Goal: Information Seeking & Learning: Learn about a topic

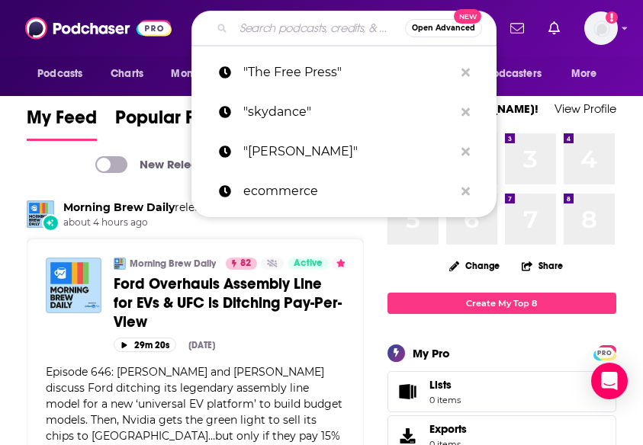
click at [285, 25] on input "Search podcasts, credits, & more..." at bounding box center [319, 28] width 172 height 24
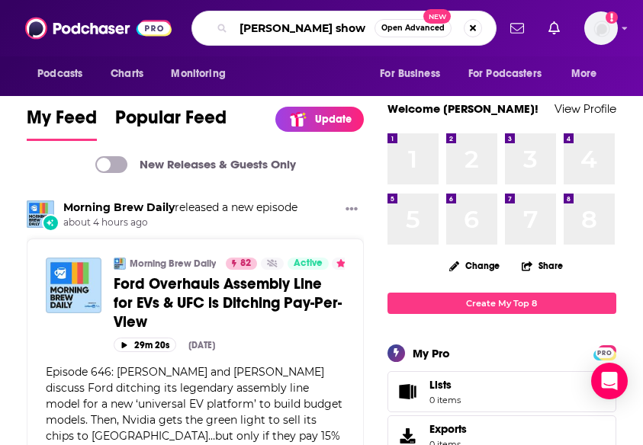
type input "tim ferris show"
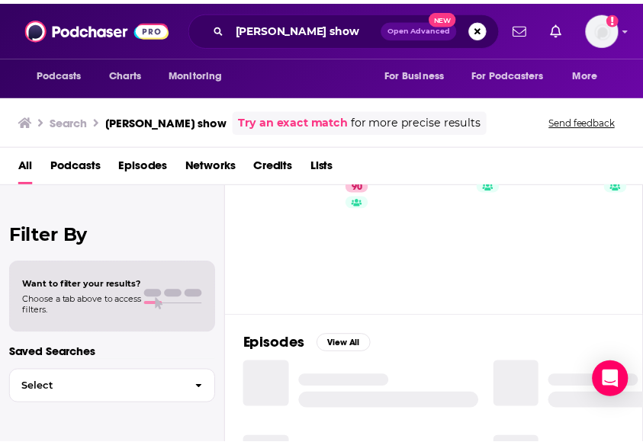
scroll to position [76, 0]
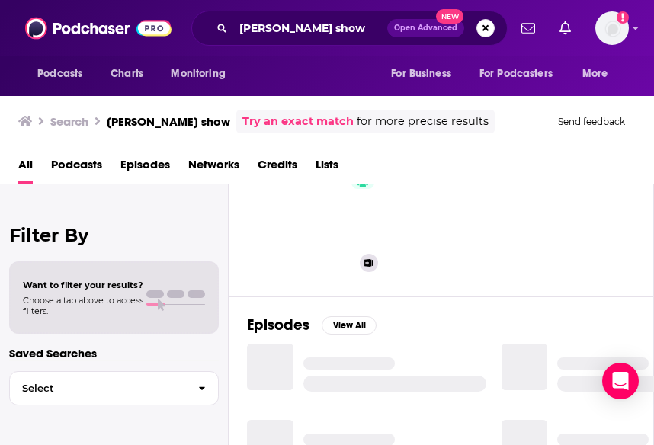
click at [298, 221] on link "90 The Tim Ferriss Show" at bounding box center [323, 217] width 124 height 124
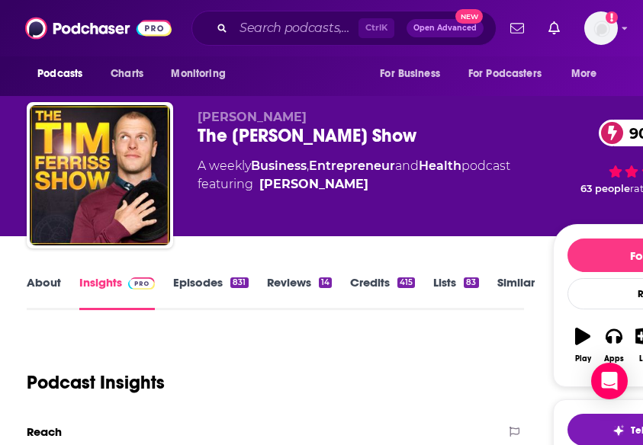
click at [571, 333] on button "Play" at bounding box center [582, 345] width 31 height 55
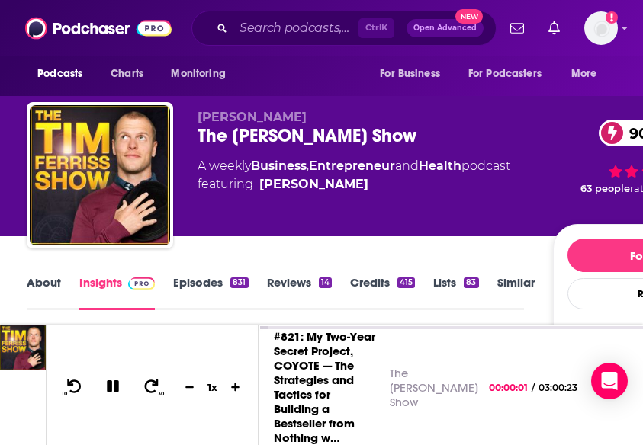
click at [576, 334] on icon "button" at bounding box center [582, 336] width 15 height 15
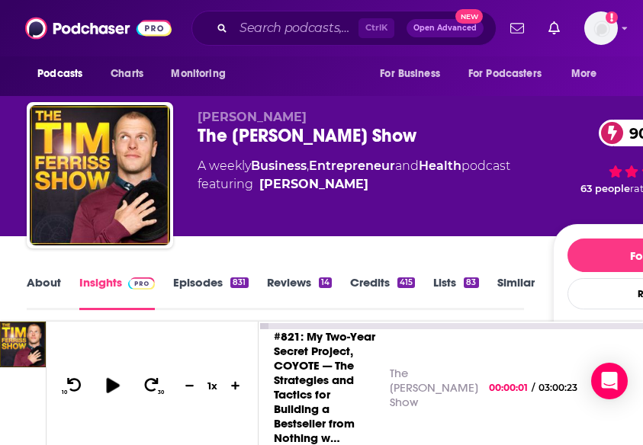
click at [111, 393] on icon at bounding box center [112, 384] width 19 height 15
click at [117, 391] on icon at bounding box center [113, 385] width 12 height 12
click at [110, 393] on icon at bounding box center [112, 384] width 13 height 15
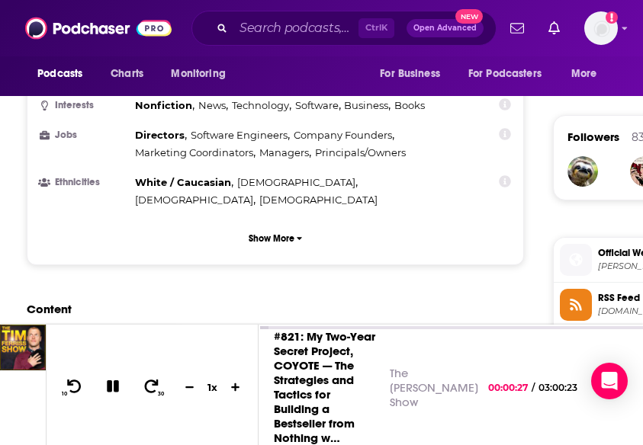
scroll to position [1067, 0]
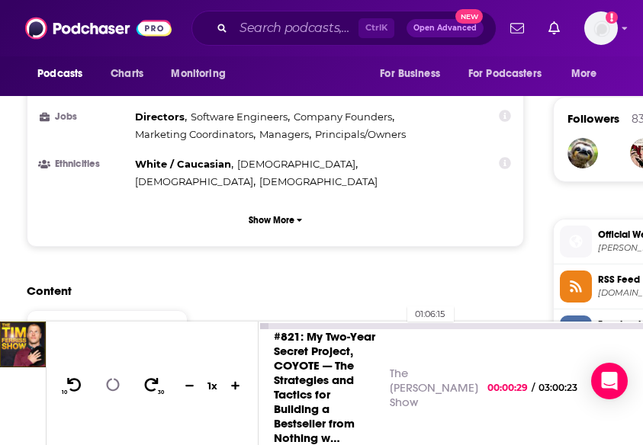
click at [400, 329] on div "01:06:15" at bounding box center [450, 326] width 384 height 6
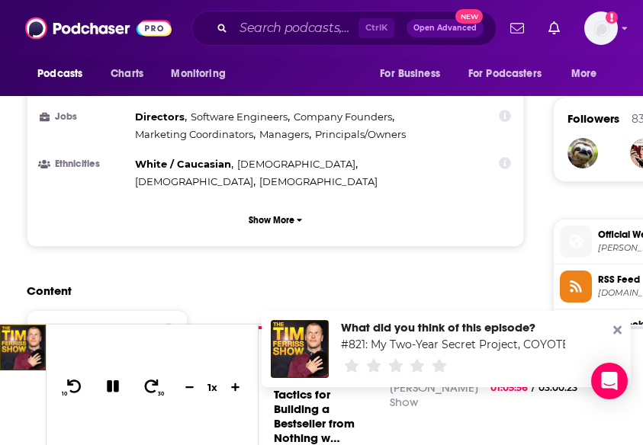
click at [611, 326] on div "What did you think of this episode? #821: My Two-Year Secret Project, COYOTE — …" at bounding box center [446, 349] width 369 height 76
click at [617, 326] on icon at bounding box center [617, 330] width 8 height 12
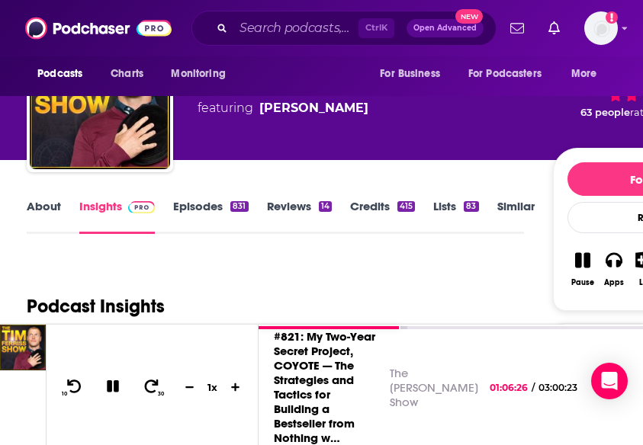
scroll to position [0, 0]
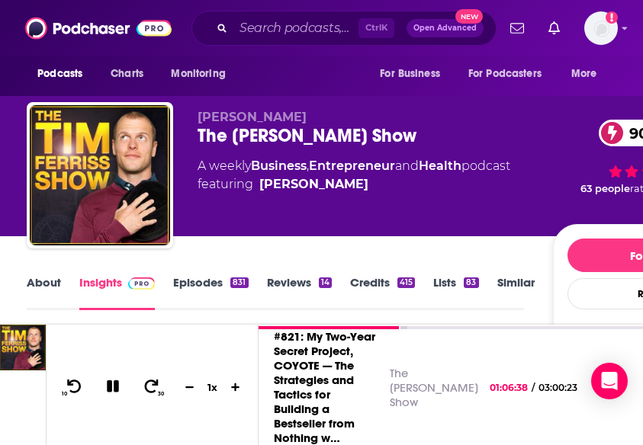
click at [208, 280] on link "Episodes 831" at bounding box center [210, 292] width 75 height 35
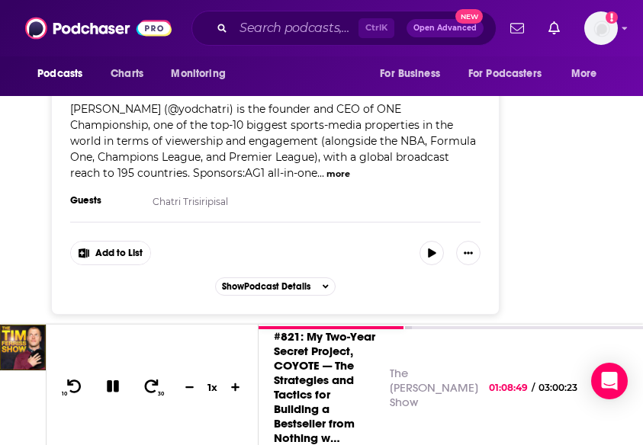
scroll to position [3126, 0]
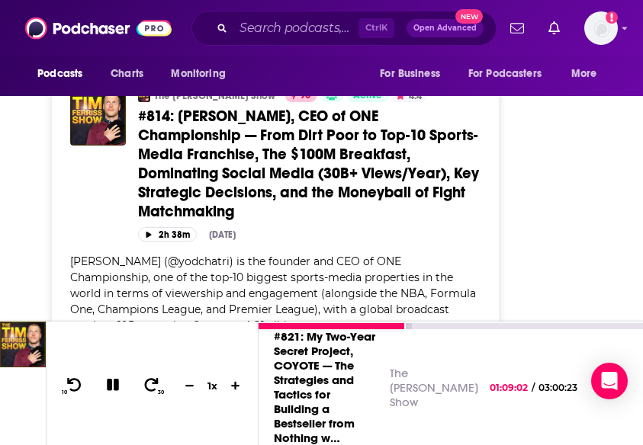
click at [105, 392] on icon at bounding box center [113, 385] width 18 height 14
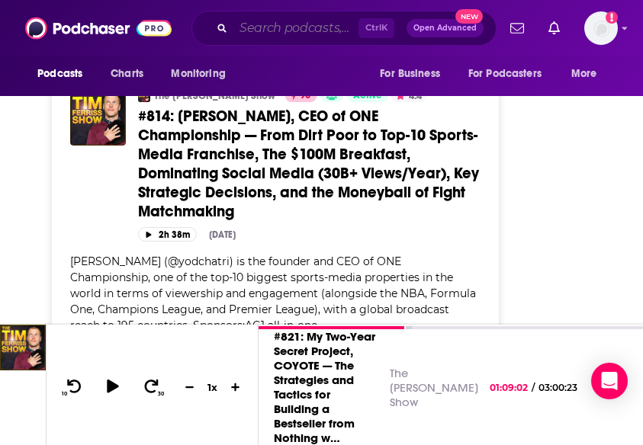
click at [258, 34] on input "Search podcasts, credits, & more..." at bounding box center [295, 28] width 125 height 24
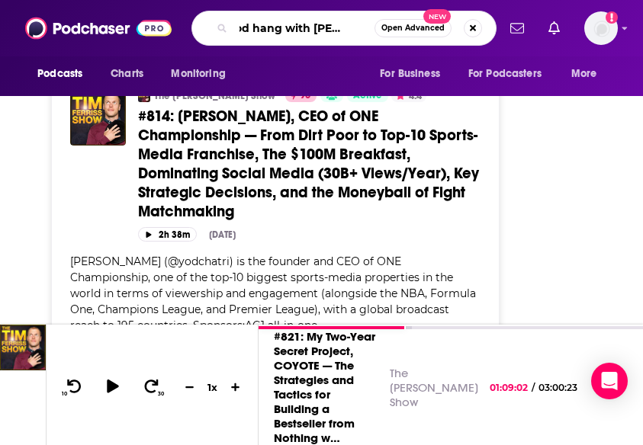
scroll to position [0, 22]
type input "good hang with amy poehler"
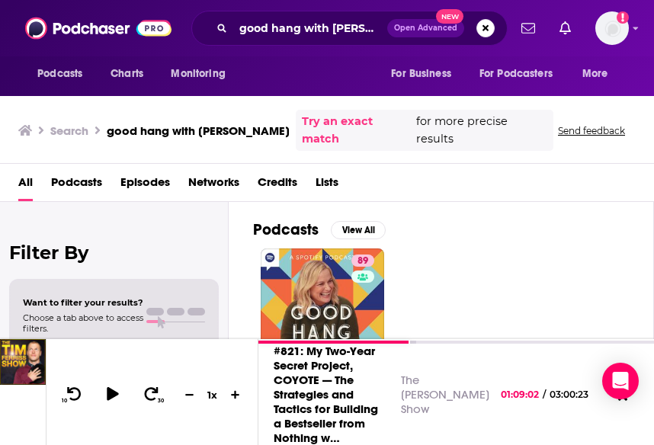
click at [295, 271] on link "89 Good Hang with Amy Poehler" at bounding box center [323, 311] width 124 height 124
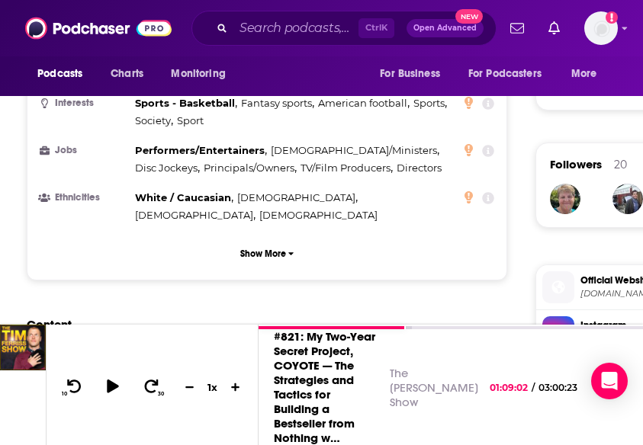
scroll to position [1067, 0]
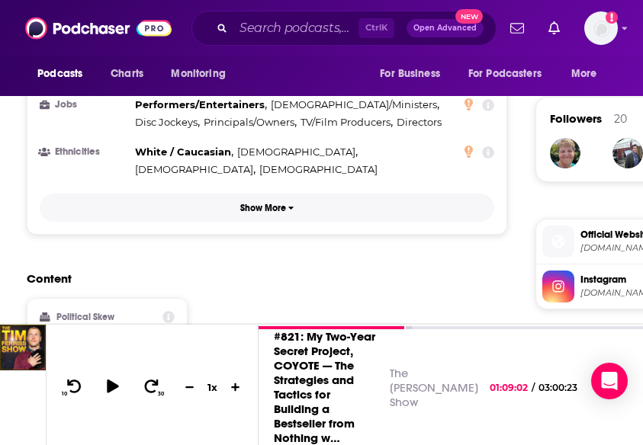
click at [252, 203] on p "Show More" at bounding box center [263, 208] width 46 height 11
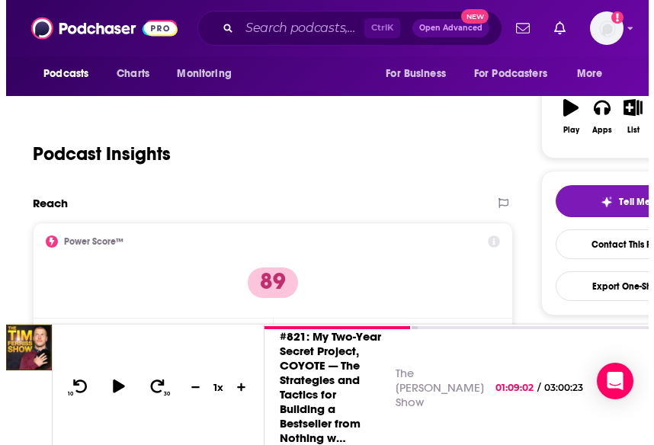
scroll to position [0, 0]
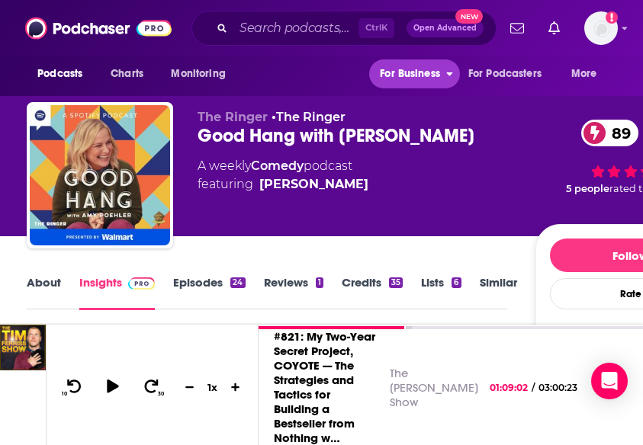
click at [422, 72] on span "For Business" at bounding box center [410, 73] width 60 height 21
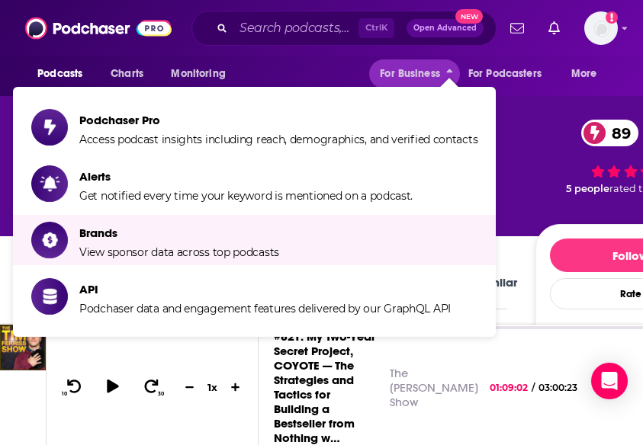
click at [541, 185] on div "89 5 people rated this podcast" at bounding box center [630, 157] width 191 height 95
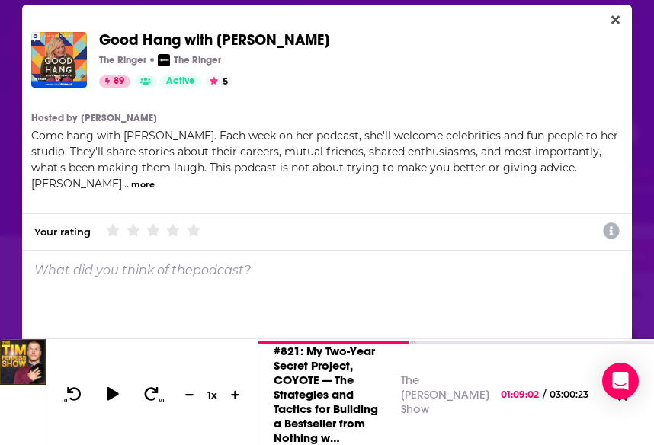
click at [131, 185] on button "more" at bounding box center [143, 184] width 24 height 13
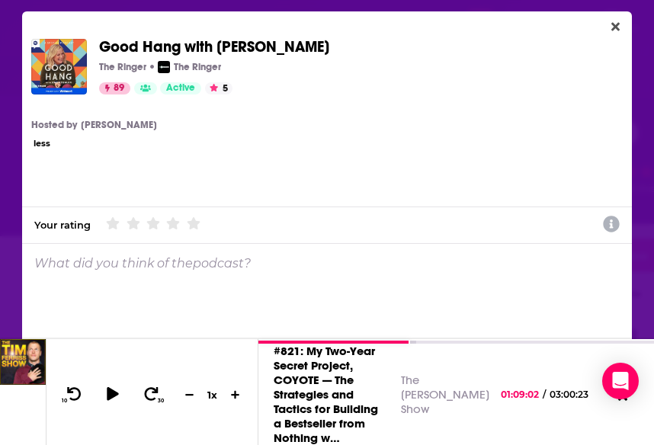
click at [45, 143] on button "less" at bounding box center [42, 143] width 17 height 13
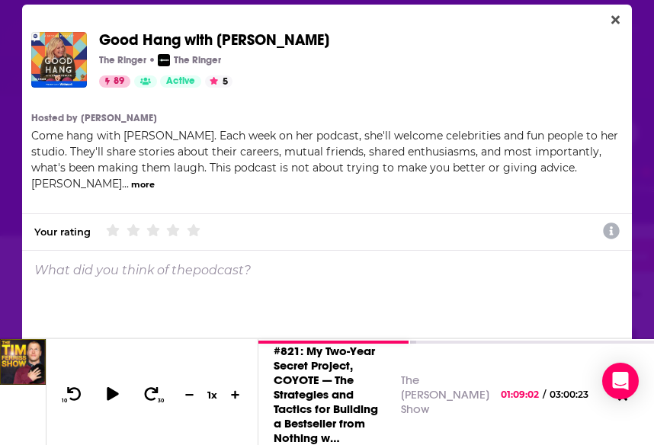
click at [131, 184] on button "more" at bounding box center [143, 184] width 24 height 13
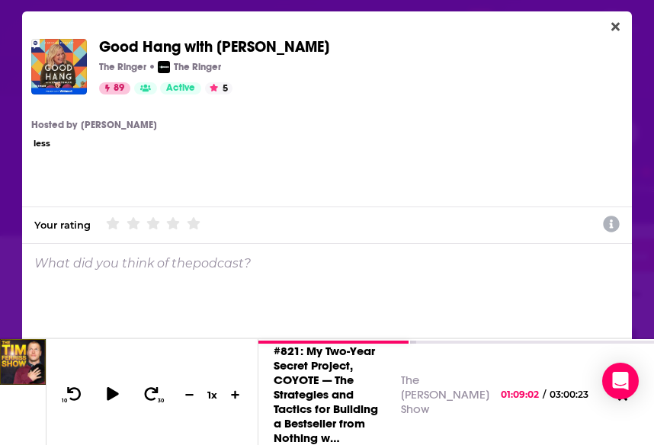
click at [41, 140] on button "less" at bounding box center [42, 143] width 17 height 13
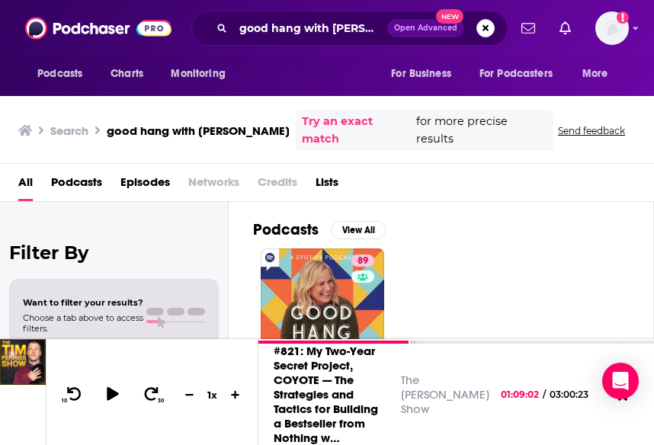
click at [316, 258] on link "89 Good Hang with Amy Poehler" at bounding box center [323, 311] width 124 height 124
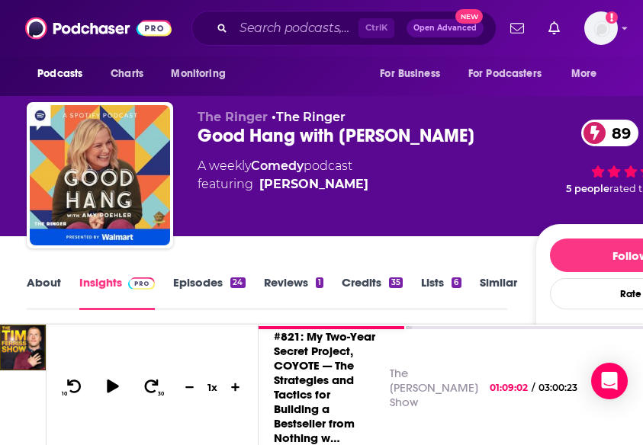
click at [289, 284] on link "Reviews 1" at bounding box center [293, 292] width 59 height 35
click at [262, 19] on input "Search podcasts, credits, & more..." at bounding box center [295, 28] width 125 height 24
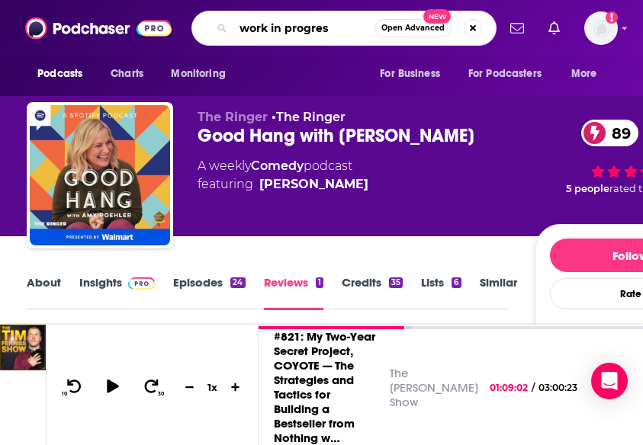
type input "work in progress"
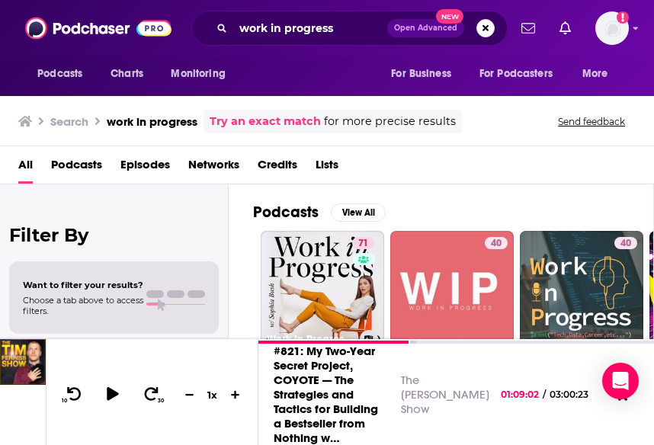
click at [319, 258] on link "71 Work in Progress with Sophia Bush" at bounding box center [323, 293] width 124 height 124
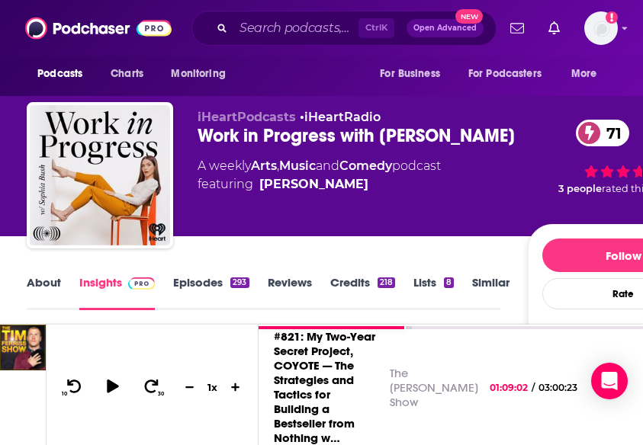
click at [548, 331] on button "Play" at bounding box center [557, 345] width 31 height 55
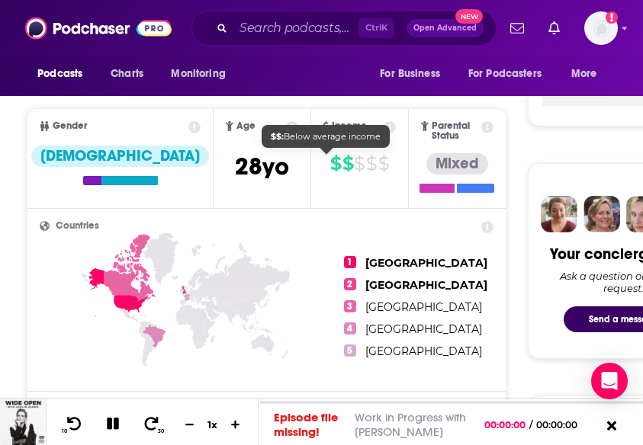
scroll to position [686, 0]
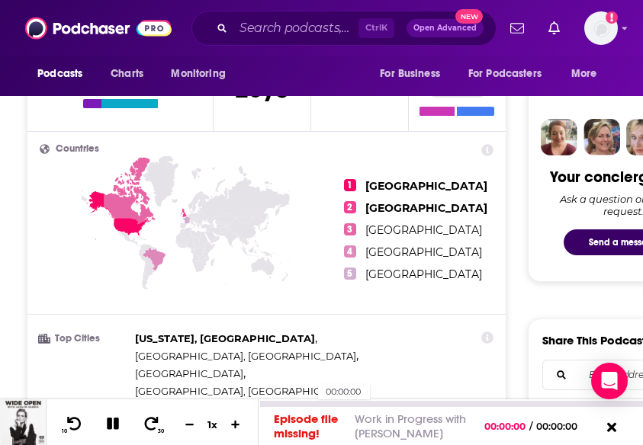
click at [310, 403] on div "00:00:00" at bounding box center [450, 404] width 384 height 6
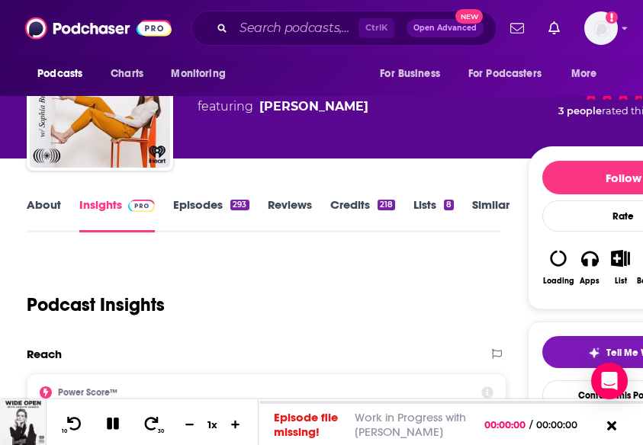
scroll to position [76, 0]
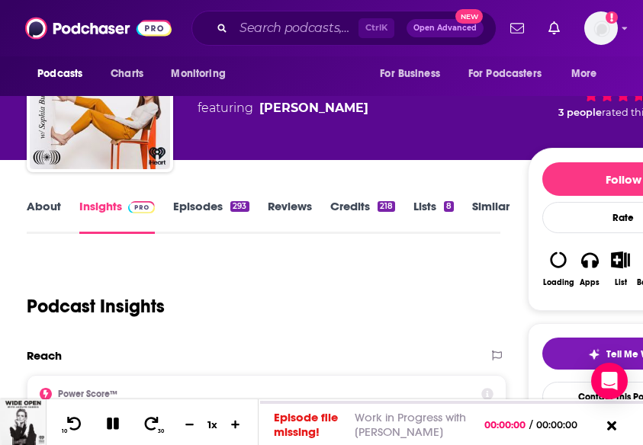
click at [201, 220] on link "Episodes 293" at bounding box center [210, 216] width 75 height 35
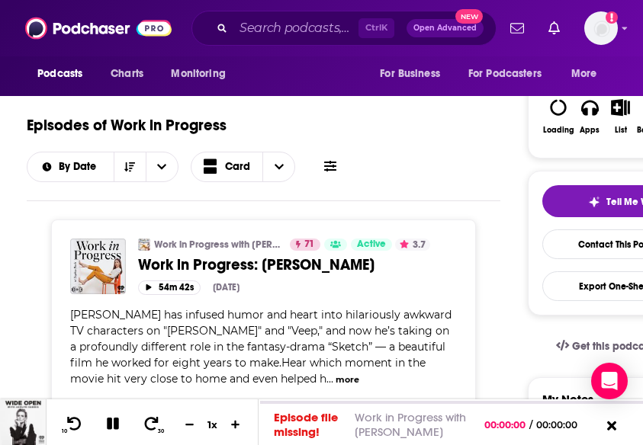
scroll to position [305, 0]
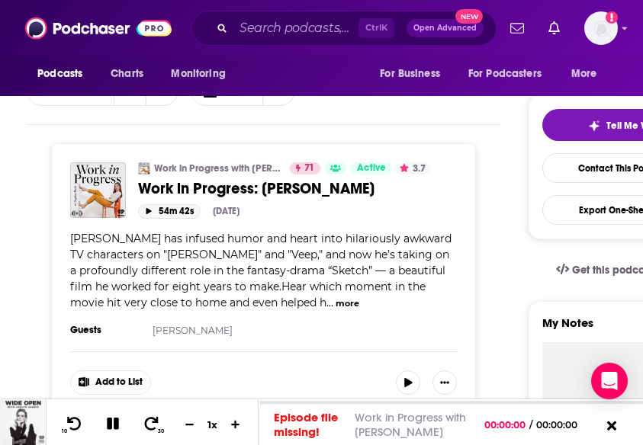
click at [161, 211] on button "54m 42s" at bounding box center [169, 211] width 63 height 14
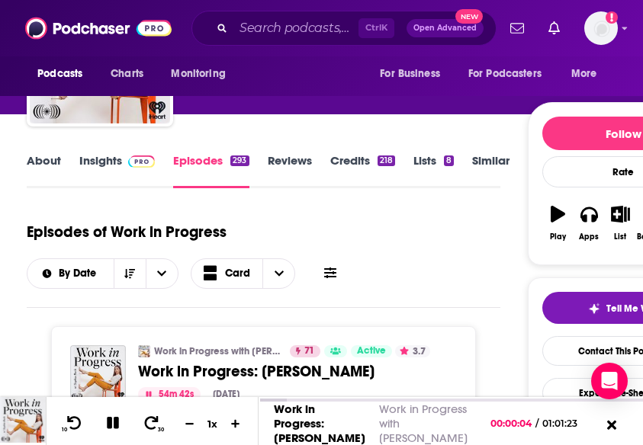
scroll to position [152, 0]
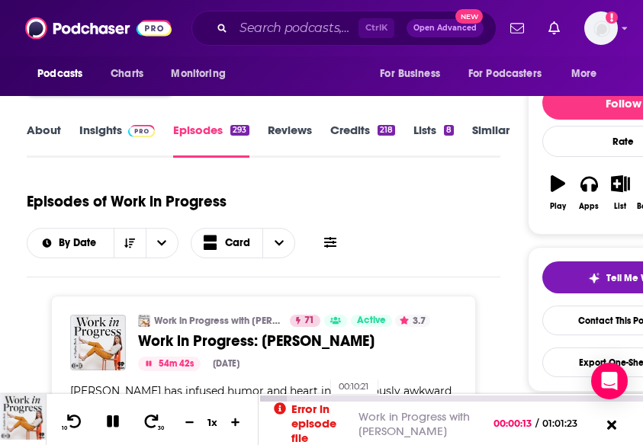
click at [323, 399] on div "00:10:21" at bounding box center [450, 399] width 384 height 6
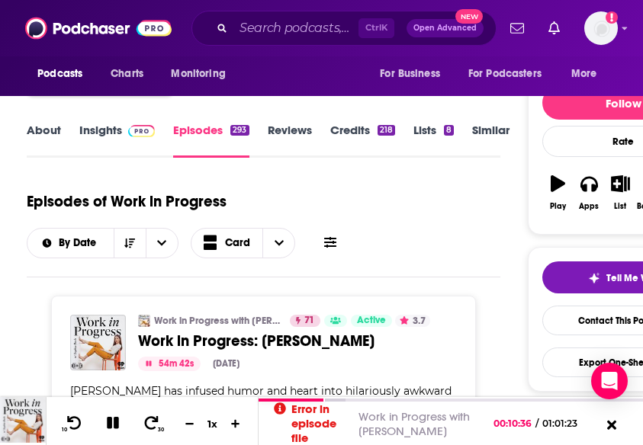
scroll to position [0, 0]
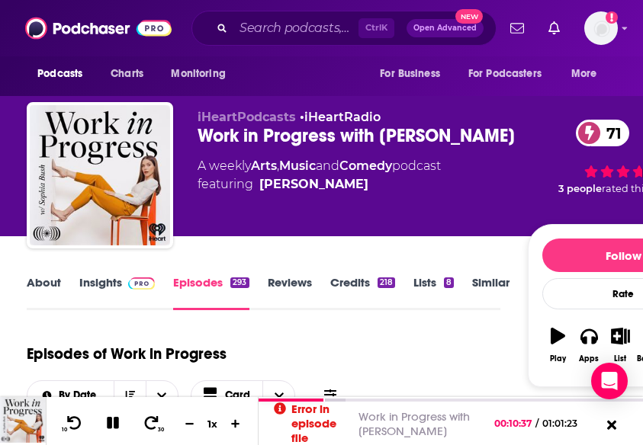
click at [102, 280] on link "Insights" at bounding box center [116, 292] width 75 height 35
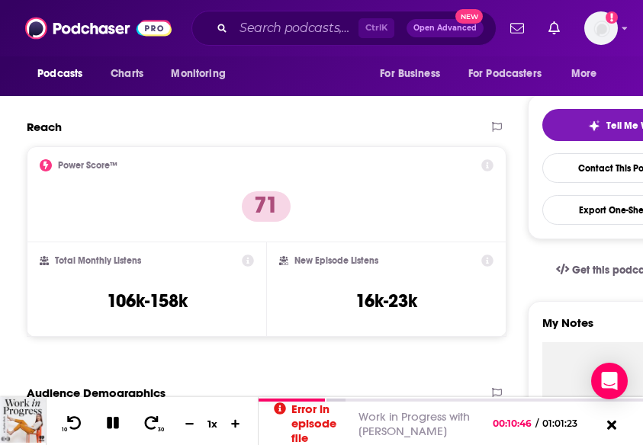
scroll to position [76, 0]
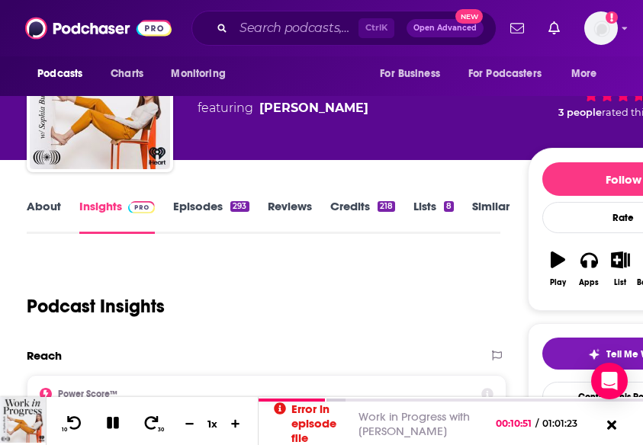
click at [58, 204] on link "About" at bounding box center [44, 216] width 34 height 35
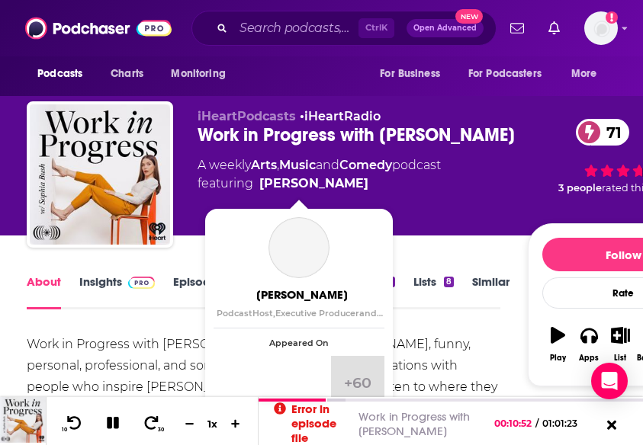
scroll to position [152, 0]
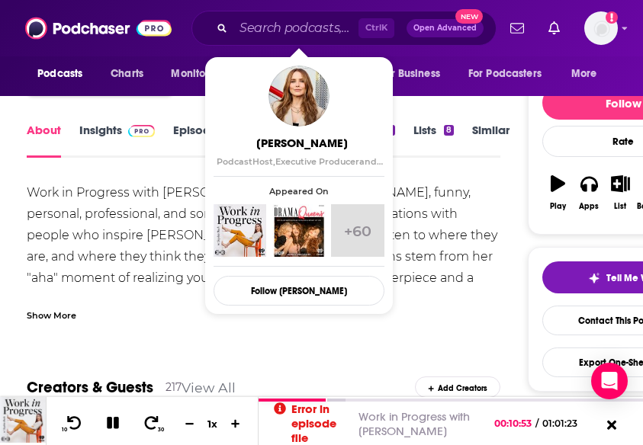
click at [163, 296] on div "Work in Progress with Sophia Bush features frank, funny, personal, professional…" at bounding box center [263, 252] width 473 height 140
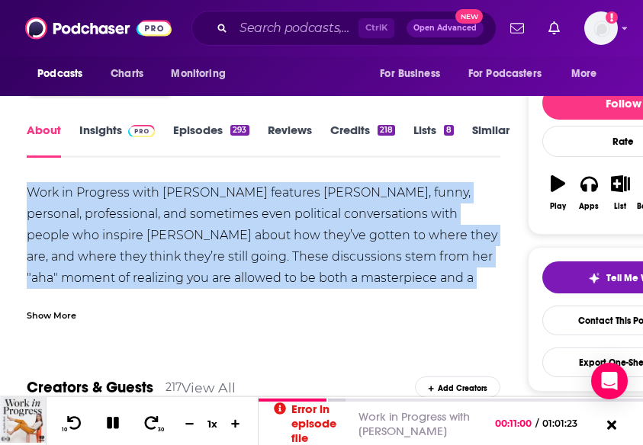
drag, startPoint x: 490, startPoint y: 279, endPoint x: 27, endPoint y: 192, distance: 470.9
click at [27, 192] on div "Work in Progress with Sophia Bush features frank, funny, personal, professional…" at bounding box center [263, 246] width 473 height 128
copy div "Work in Progress with Sophia Bush features frank, funny, personal, professional…"
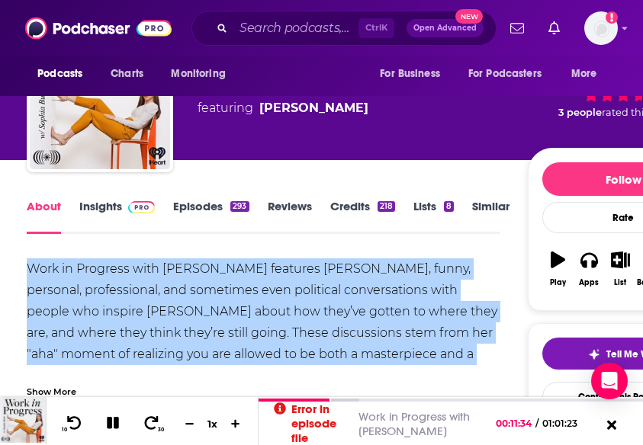
scroll to position [0, 0]
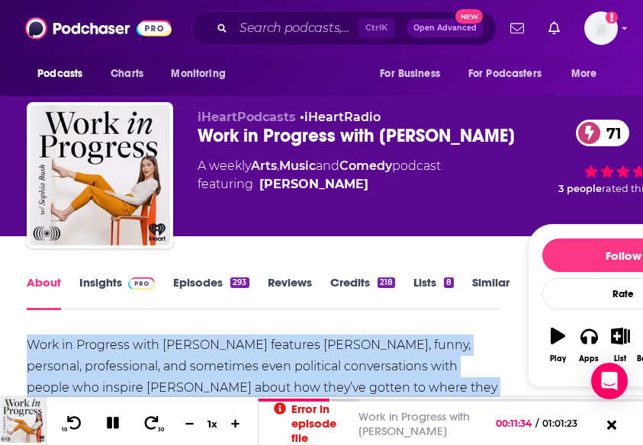
click at [213, 276] on link "Episodes 293" at bounding box center [210, 292] width 75 height 35
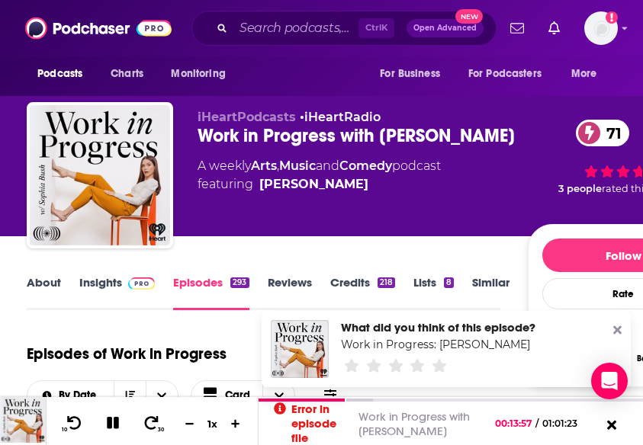
click at [104, 290] on link "Insights" at bounding box center [116, 292] width 75 height 35
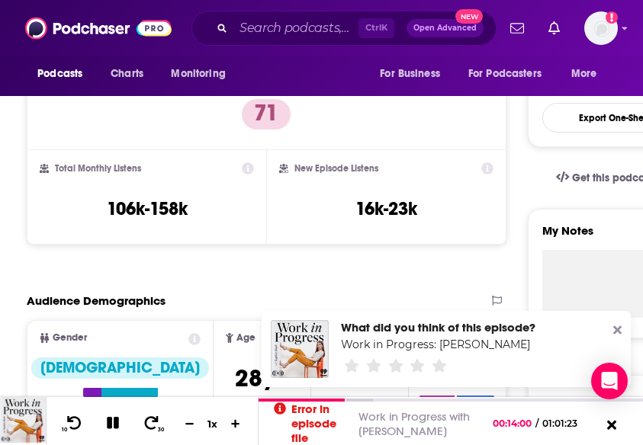
scroll to position [381, 0]
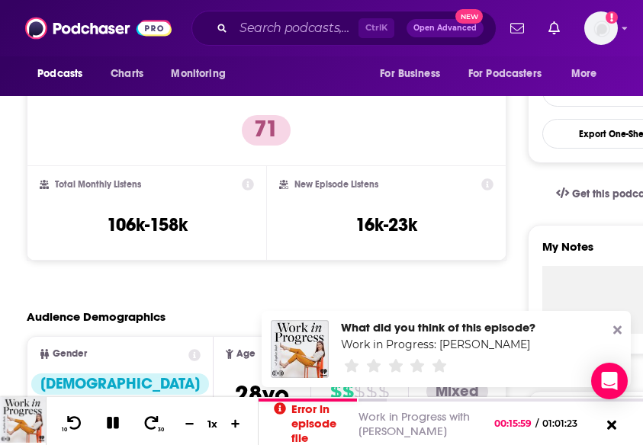
click at [608, 329] on div "What did you think of this episode? Work in Progress: Tony Hale" at bounding box center [446, 349] width 369 height 76
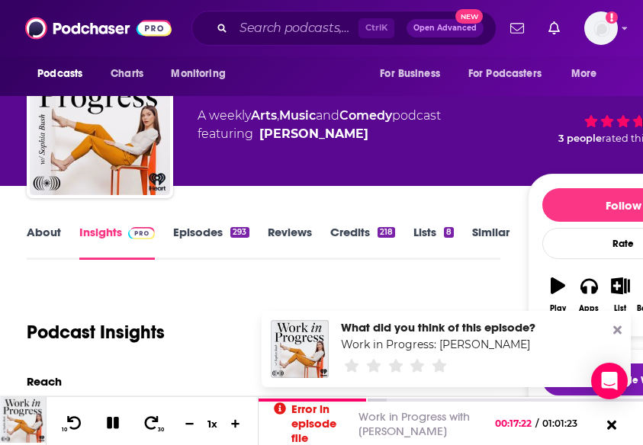
scroll to position [76, 0]
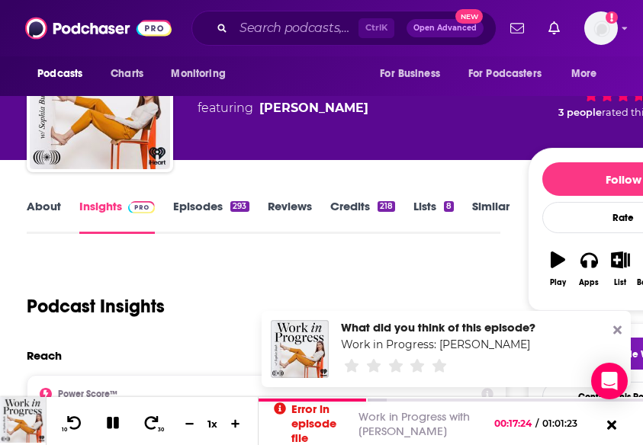
click at [356, 203] on link "Credits 218" at bounding box center [362, 216] width 65 height 35
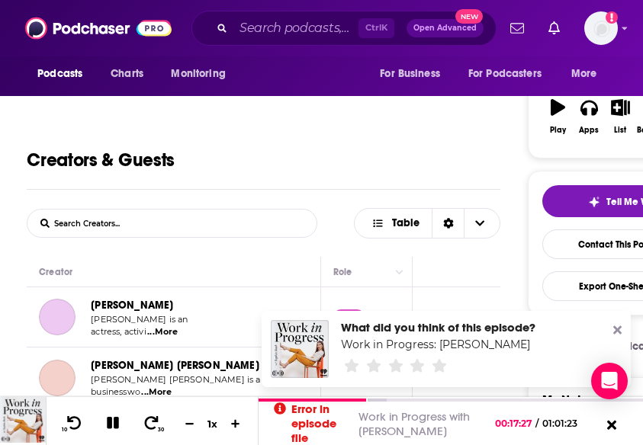
scroll to position [20, 0]
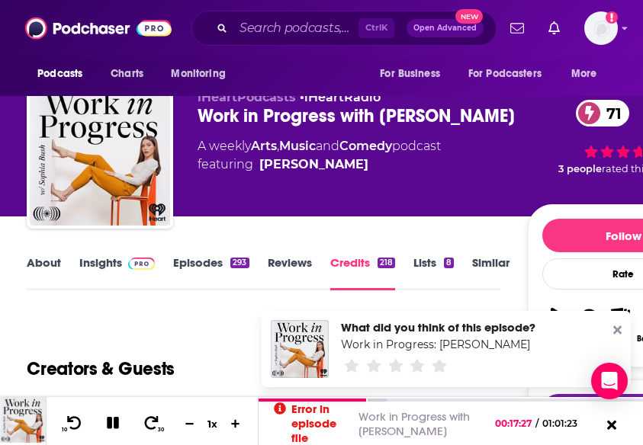
click at [104, 267] on link "Insights" at bounding box center [116, 272] width 75 height 35
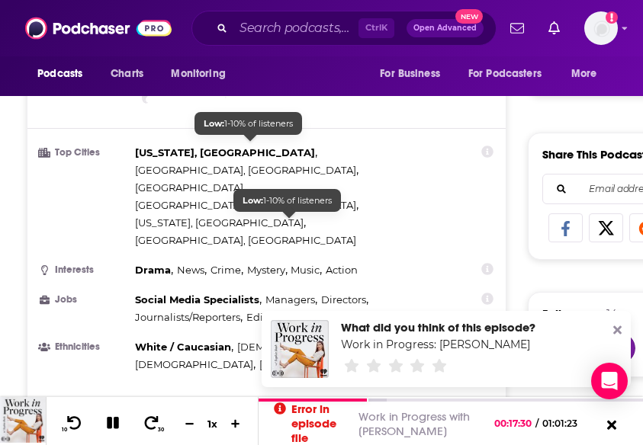
scroll to position [915, 0]
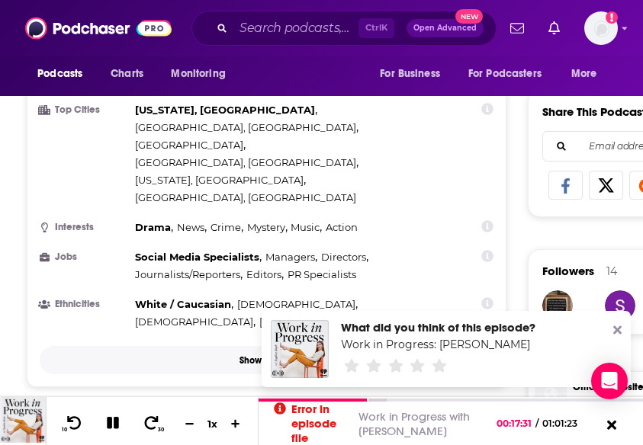
click at [278, 355] on p "Show More" at bounding box center [262, 360] width 46 height 11
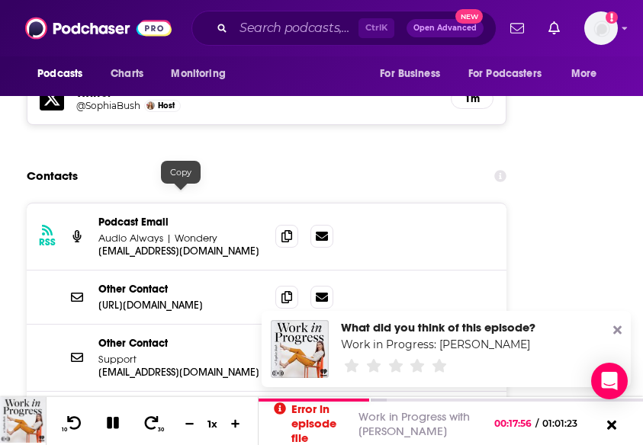
scroll to position [1754, 0]
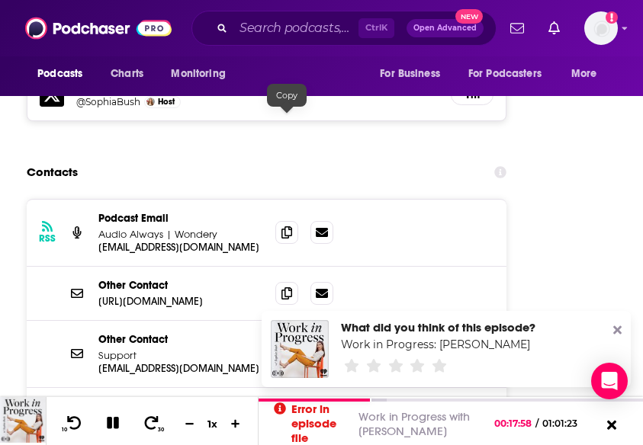
click at [282, 226] on icon at bounding box center [286, 232] width 11 height 12
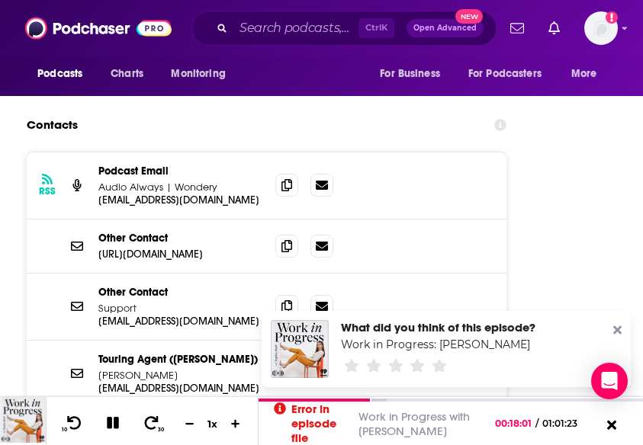
scroll to position [1830, 0]
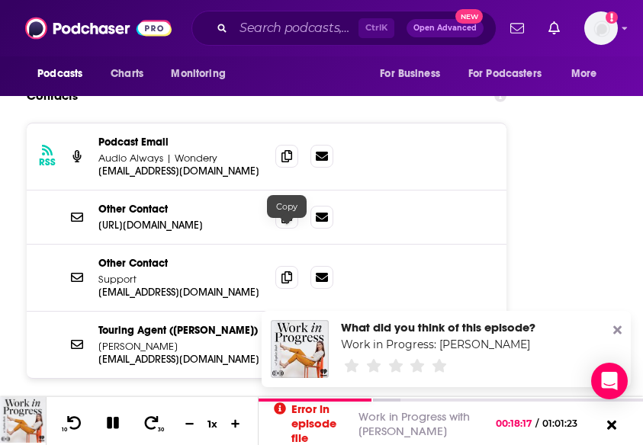
click at [283, 339] on icon at bounding box center [286, 345] width 11 height 12
click at [285, 339] on icon at bounding box center [286, 345] width 11 height 12
click at [248, 20] on input "Search podcasts, credits, & more..." at bounding box center [295, 28] width 125 height 24
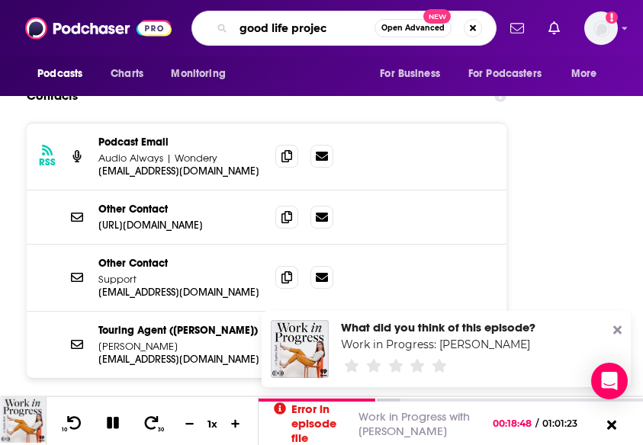
type input "good life project"
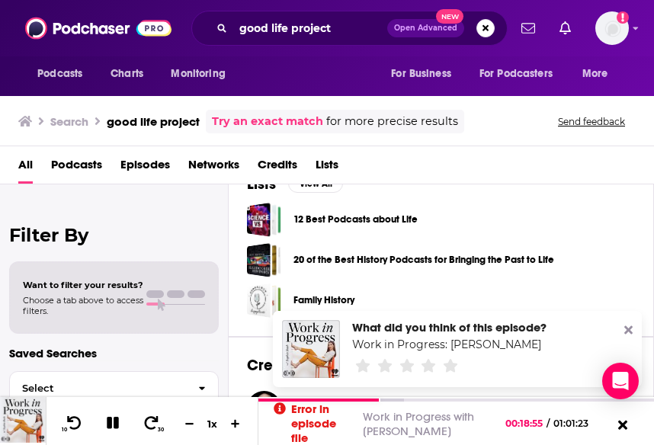
scroll to position [457, 0]
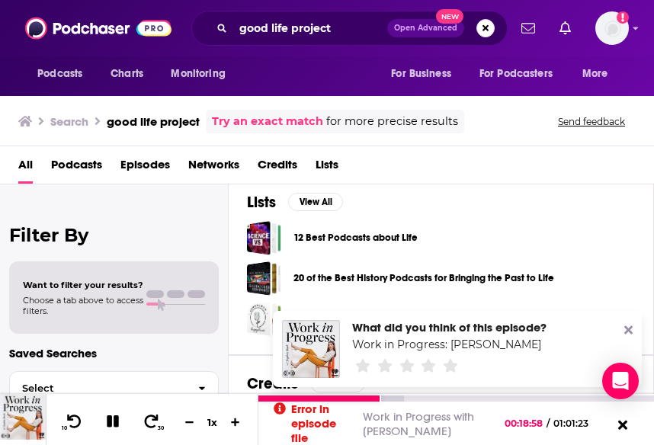
click at [117, 419] on icon at bounding box center [113, 422] width 12 height 12
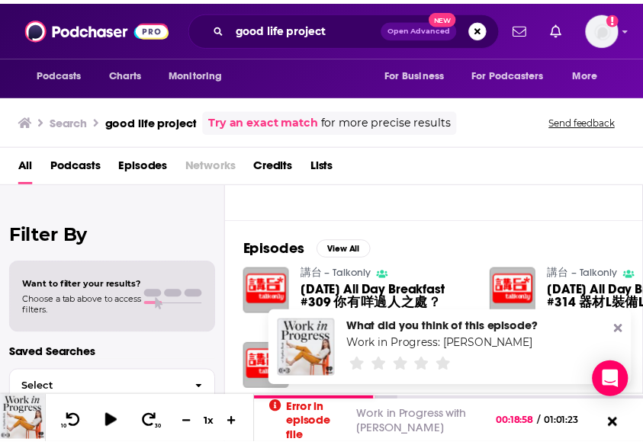
scroll to position [76, 0]
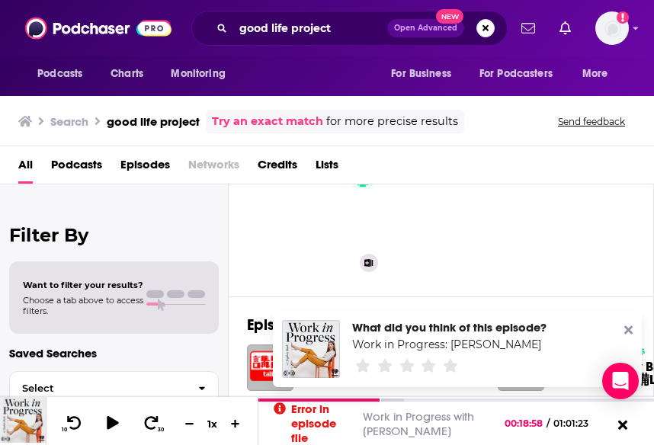
click at [318, 227] on link "78 Good Life Project" at bounding box center [323, 217] width 124 height 124
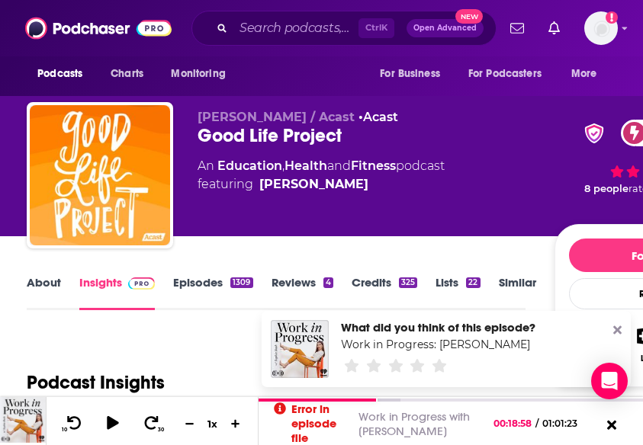
click at [53, 275] on div "About Insights Episodes 1309 Reviews 4 Credits 325 Lists 22 Similar" at bounding box center [276, 291] width 499 height 37
click at [51, 283] on link "About" at bounding box center [44, 292] width 34 height 35
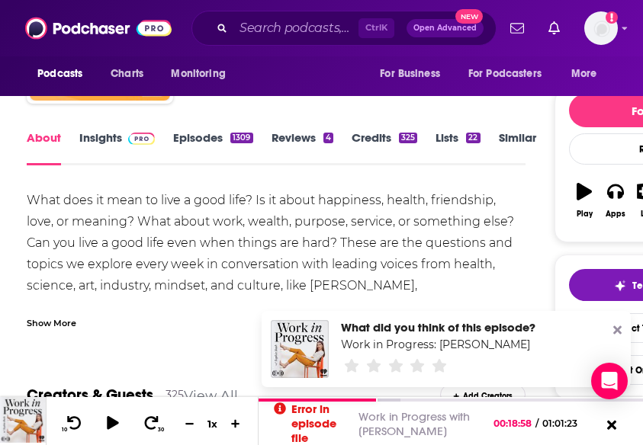
scroll to position [76, 0]
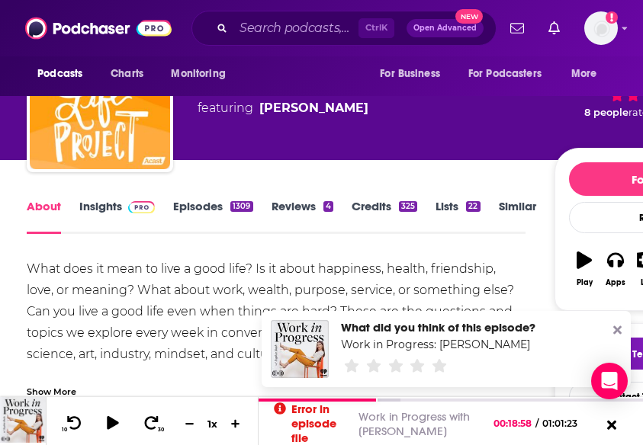
click at [197, 197] on div "About Insights Episodes 1309 Reviews 4 Credits 325 Lists 22 Similar" at bounding box center [276, 215] width 499 height 37
click at [190, 208] on link "Episodes 1309" at bounding box center [212, 216] width 79 height 35
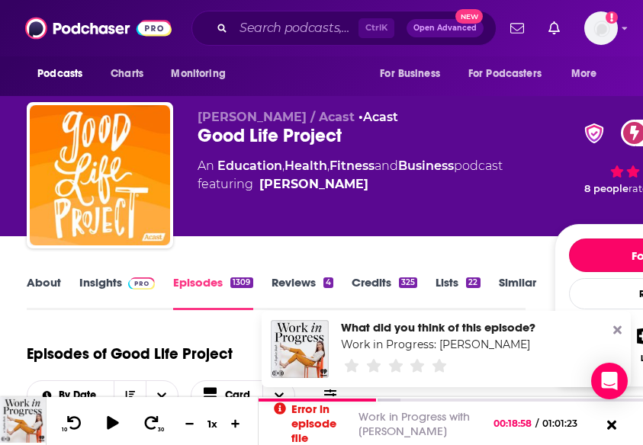
drag, startPoint x: 595, startPoint y: 248, endPoint x: 511, endPoint y: 242, distance: 84.8
click at [595, 248] on button "Follow" at bounding box center [650, 256] width 162 height 34
click at [575, 258] on button "Following" at bounding box center [650, 256] width 162 height 34
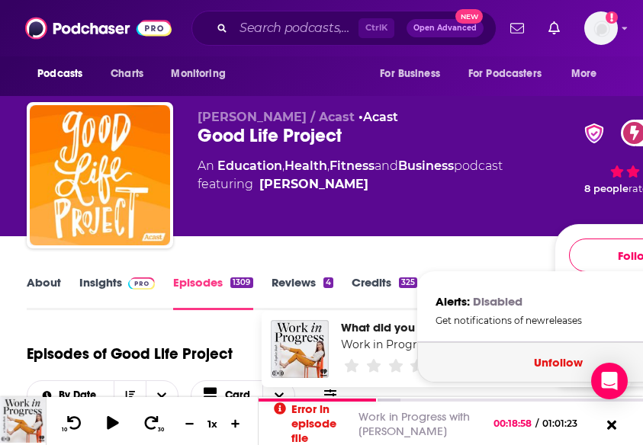
click at [539, 349] on button "Unfollow" at bounding box center [558, 362] width 282 height 40
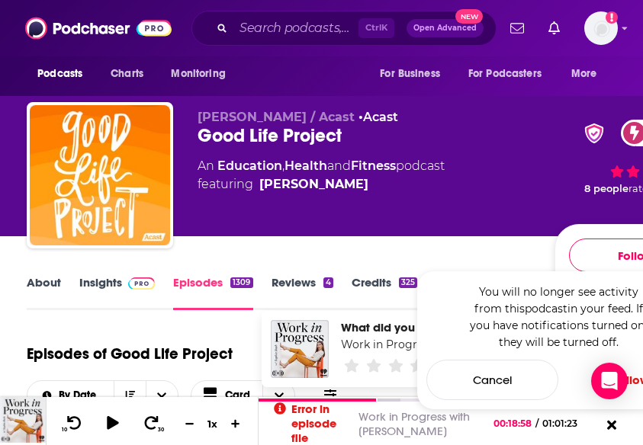
scroll to position [152, 0]
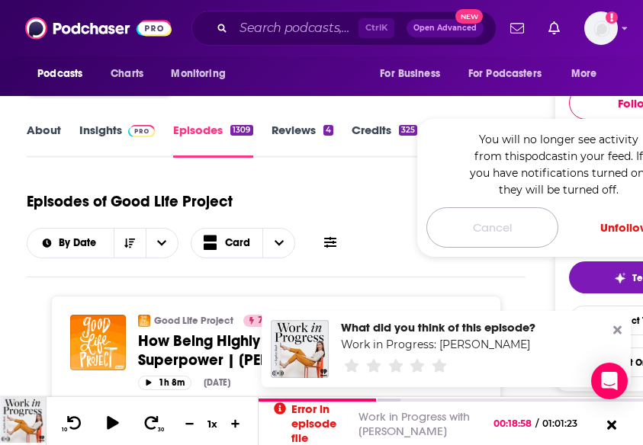
click at [485, 236] on button "Cancel" at bounding box center [492, 227] width 132 height 40
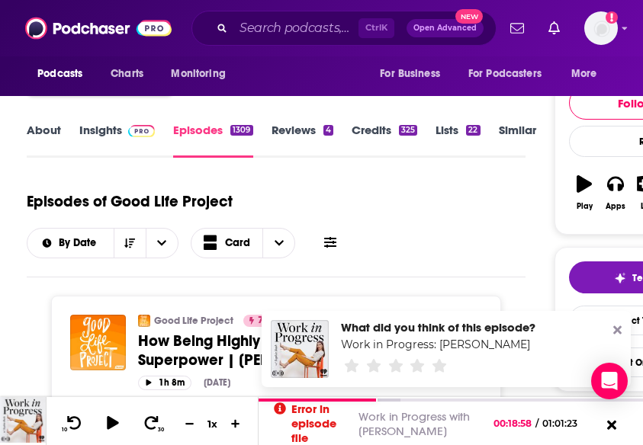
click at [586, 184] on icon "button" at bounding box center [583, 183] width 15 height 17
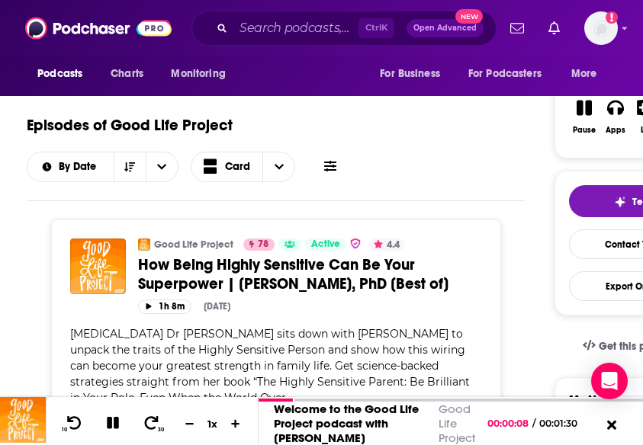
scroll to position [305, 0]
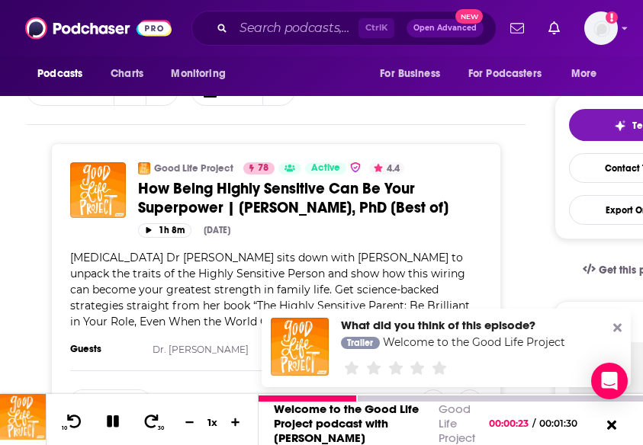
drag, startPoint x: 109, startPoint y: 421, endPoint x: 111, endPoint y: 403, distance: 17.6
click at [110, 420] on icon at bounding box center [113, 422] width 12 height 12
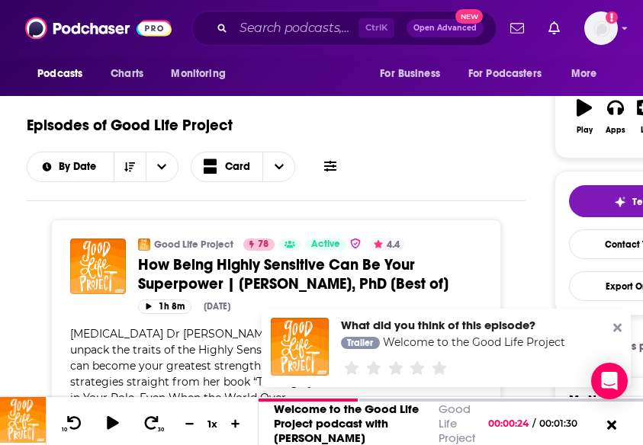
scroll to position [0, 0]
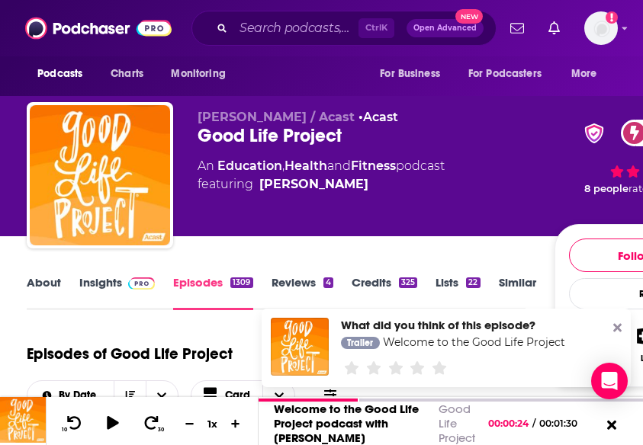
click at [102, 282] on link "Insights" at bounding box center [116, 292] width 75 height 35
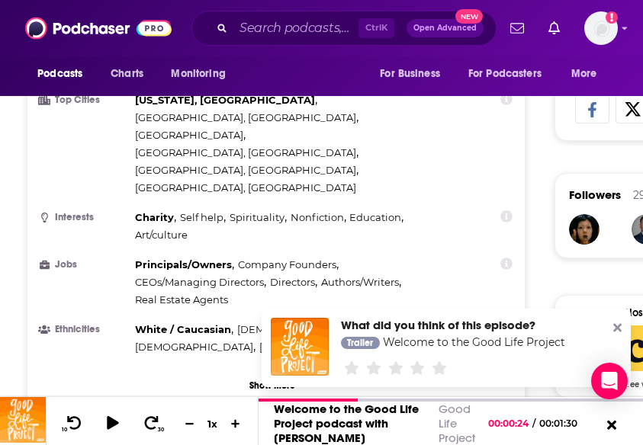
scroll to position [1067, 0]
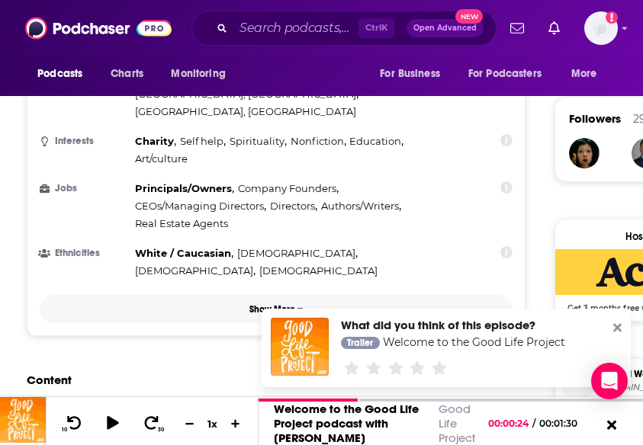
click at [288, 295] on button "Show More" at bounding box center [276, 309] width 473 height 28
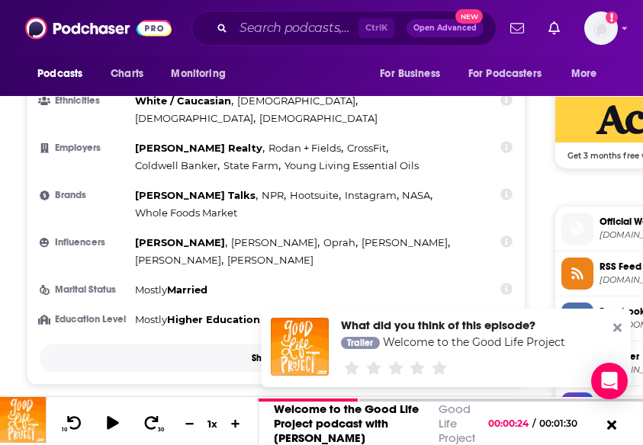
scroll to position [1144, 0]
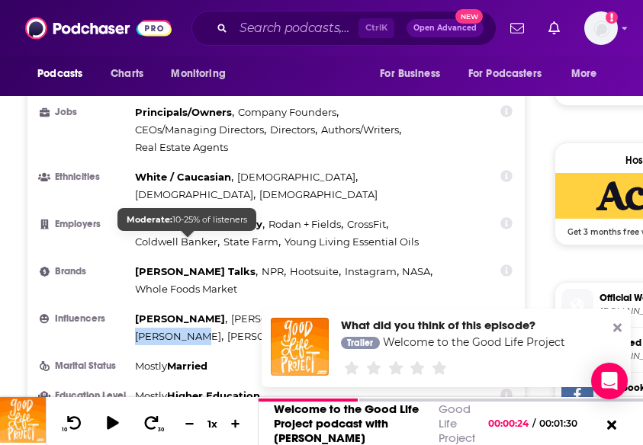
drag, startPoint x: 328, startPoint y: 240, endPoint x: 197, endPoint y: 236, distance: 130.5
click at [197, 310] on div "Tony Robbins , Gary Vaynerchuk , Oprah , Ellen DeGeneres , Marianne Williamson …" at bounding box center [298, 327] width 326 height 35
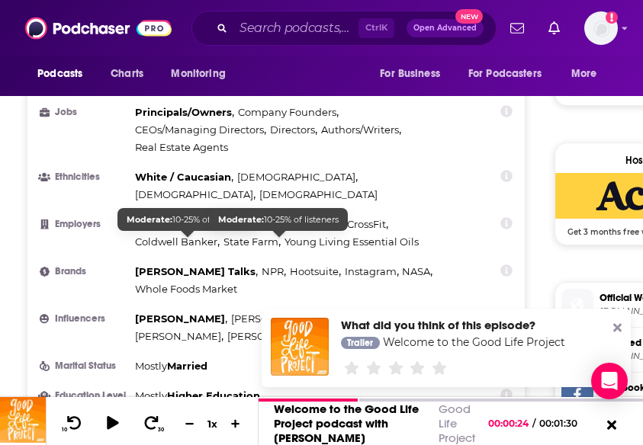
click at [302, 328] on span "Brené Brown" at bounding box center [270, 337] width 86 height 18
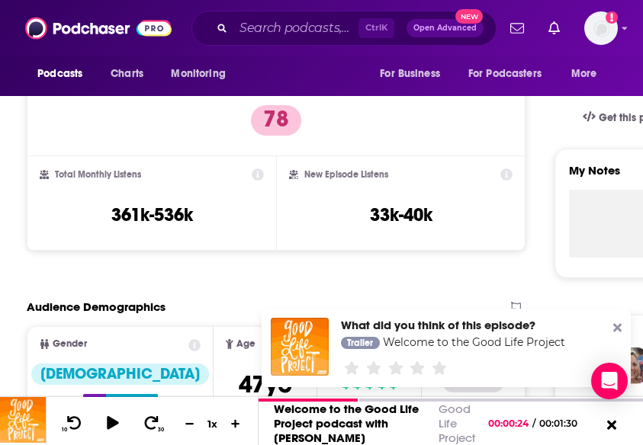
scroll to position [0, 0]
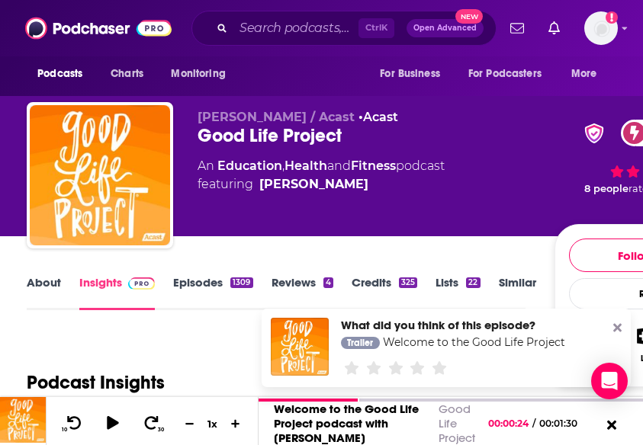
click at [204, 287] on link "Episodes 1309" at bounding box center [212, 292] width 79 height 35
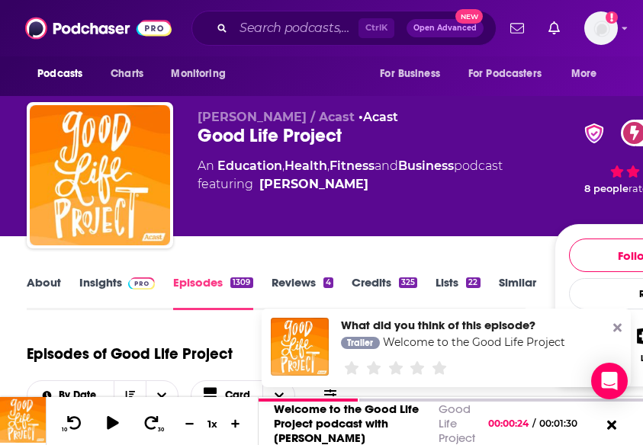
click at [91, 288] on link "Insights" at bounding box center [116, 292] width 75 height 35
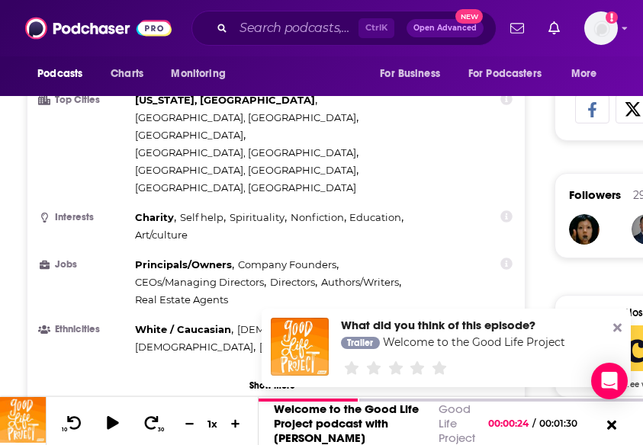
scroll to position [1067, 0]
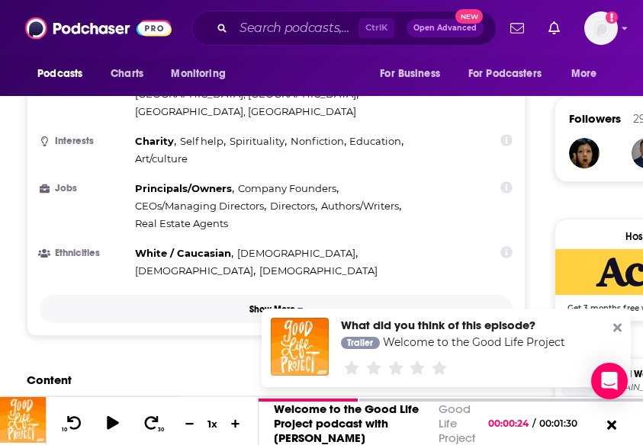
click at [295, 295] on button "Show More" at bounding box center [276, 309] width 473 height 28
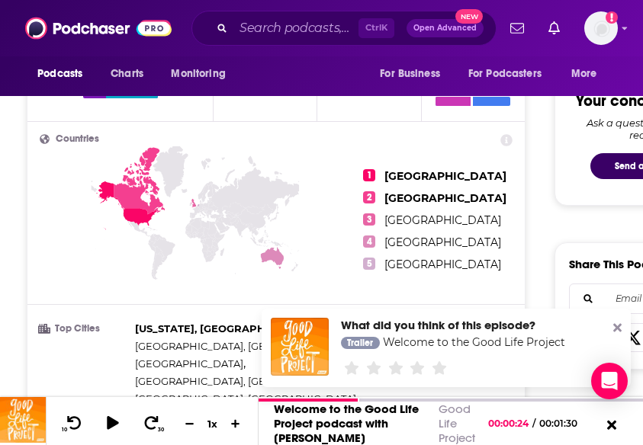
scroll to position [1220, 0]
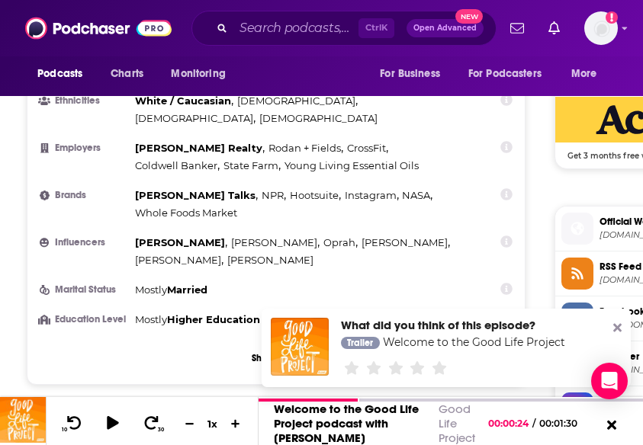
click at [85, 238] on h3 "Influencers" at bounding box center [84, 243] width 89 height 10
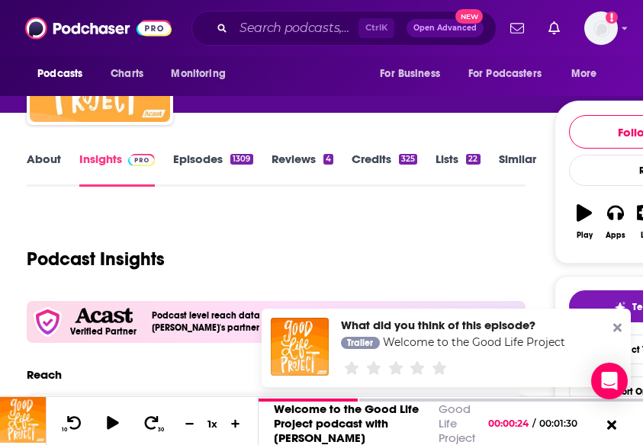
scroll to position [0, 0]
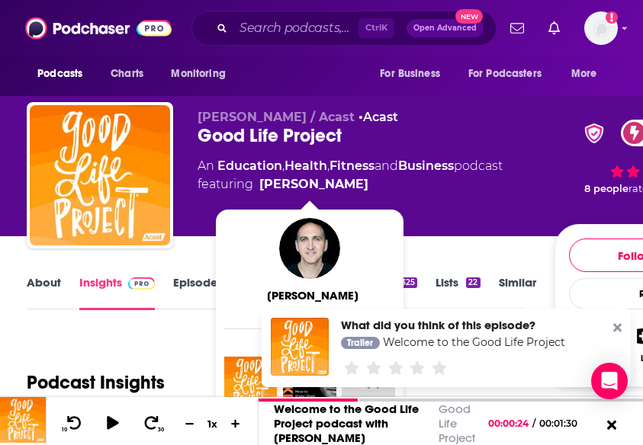
click at [188, 287] on link "Episodes 1309" at bounding box center [212, 292] width 79 height 35
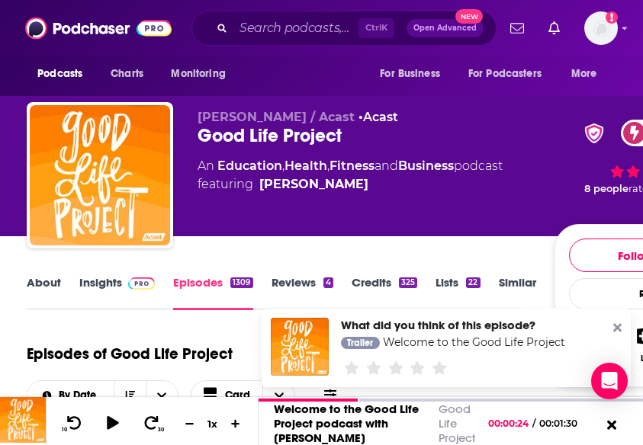
click at [36, 281] on link "About" at bounding box center [44, 292] width 34 height 35
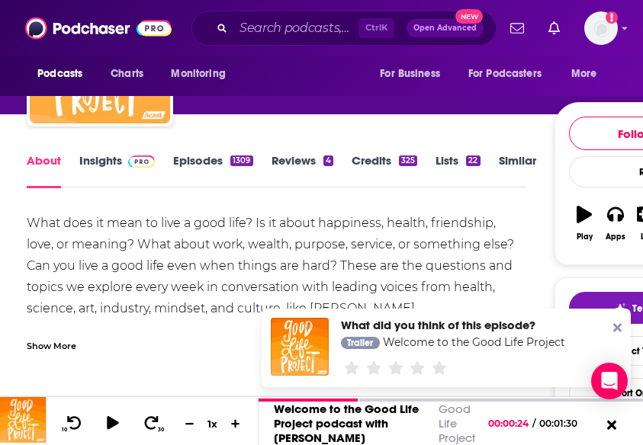
scroll to position [152, 0]
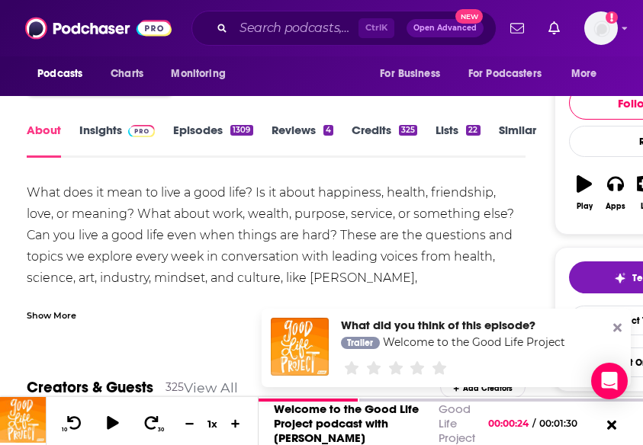
click at [98, 138] on link "Insights" at bounding box center [116, 140] width 75 height 35
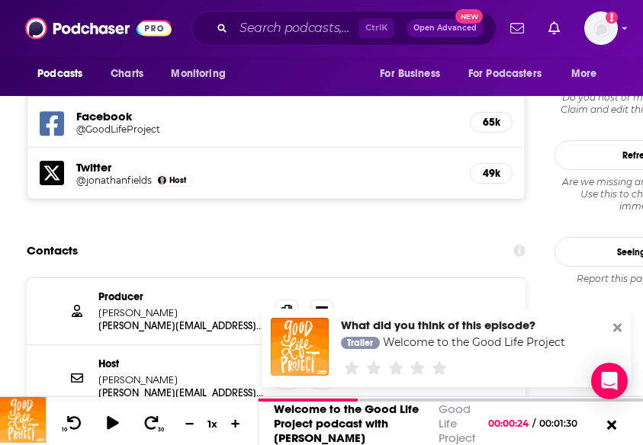
scroll to position [1754, 0]
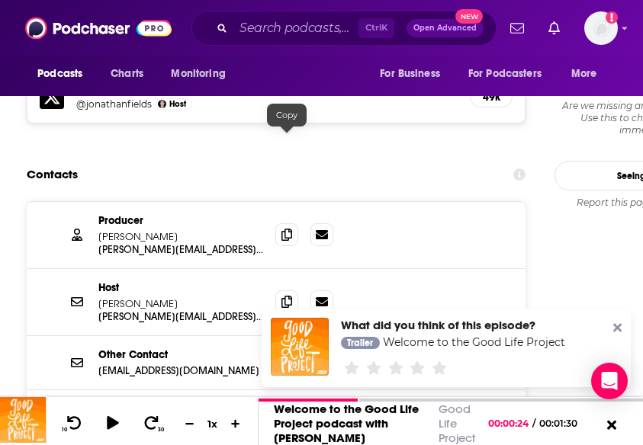
click at [287, 229] on icon at bounding box center [286, 235] width 11 height 12
click at [281, 290] on span at bounding box center [286, 301] width 23 height 23
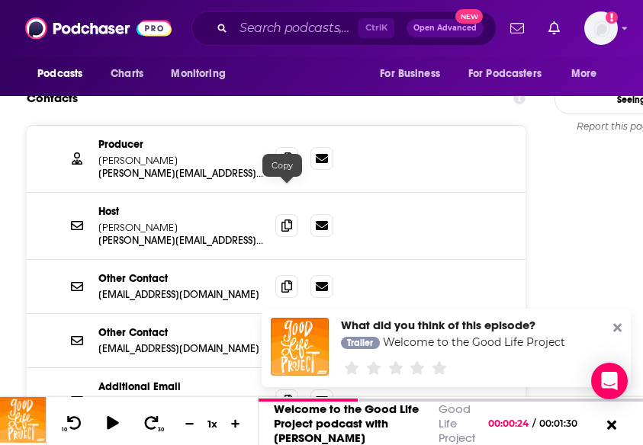
click at [281, 281] on icon at bounding box center [286, 287] width 11 height 12
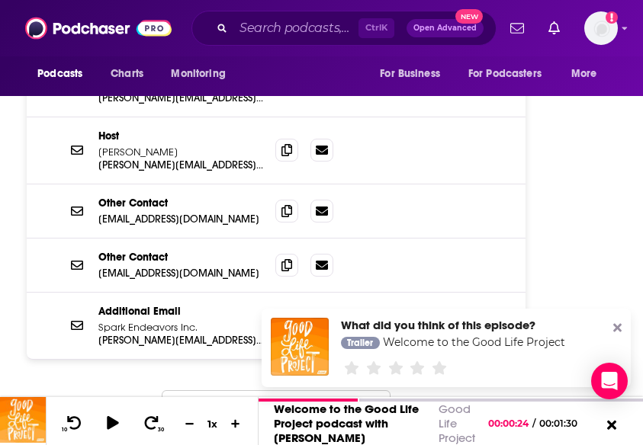
scroll to position [1906, 0]
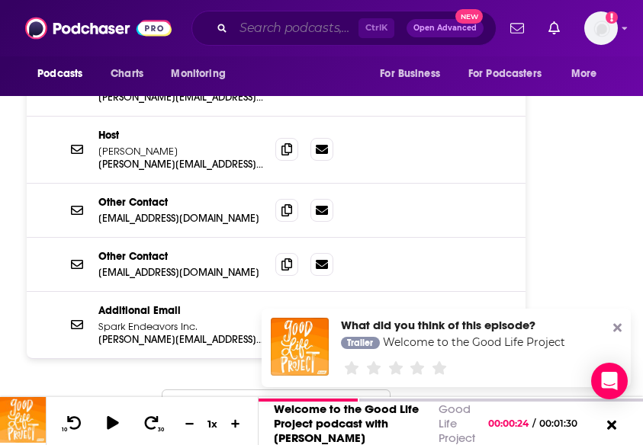
click at [264, 20] on input "Search podcasts, credits, & more..." at bounding box center [295, 28] width 125 height 24
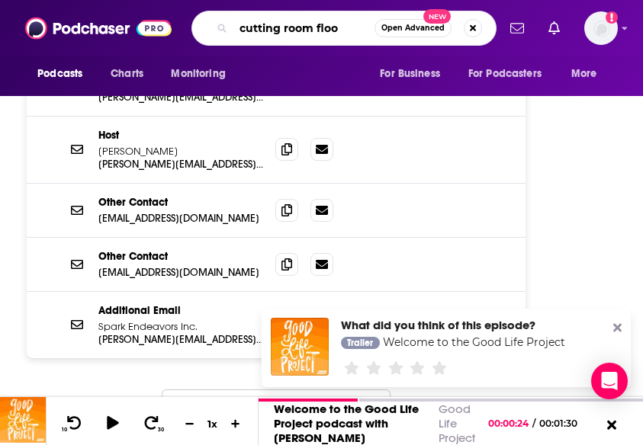
type input "cutting room floor"
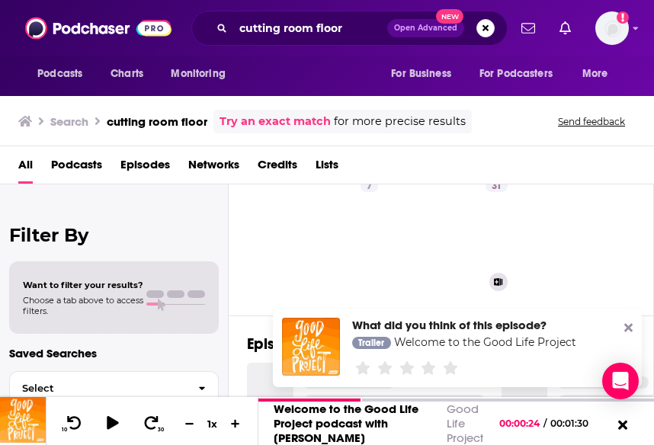
scroll to position [76, 0]
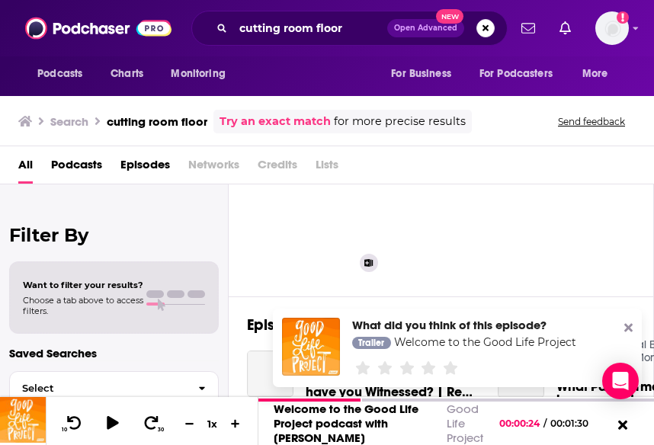
click at [342, 236] on link "7 The Cutting Room Floor" at bounding box center [323, 217] width 124 height 124
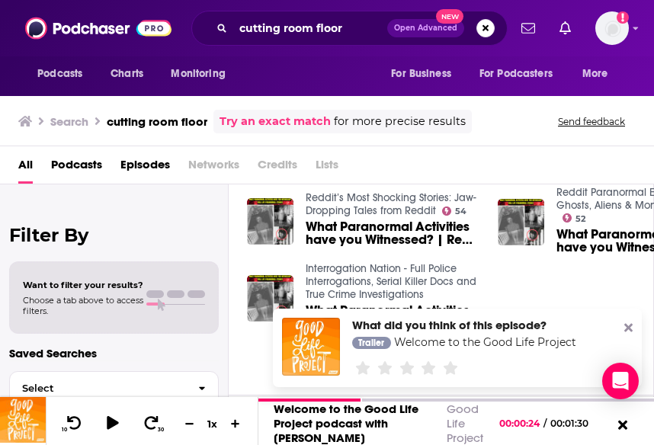
scroll to position [305, 0]
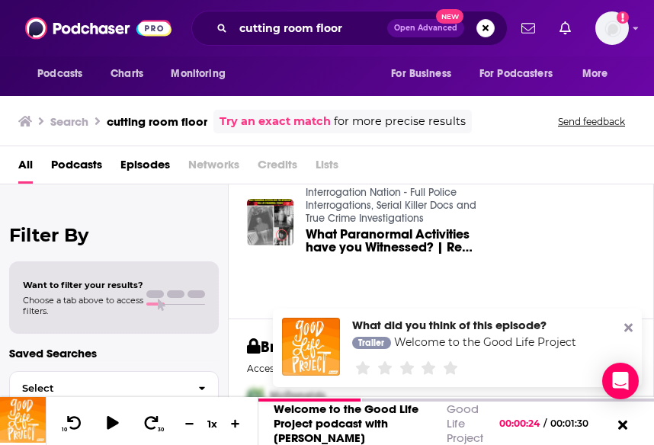
click at [625, 326] on icon at bounding box center [628, 328] width 8 height 8
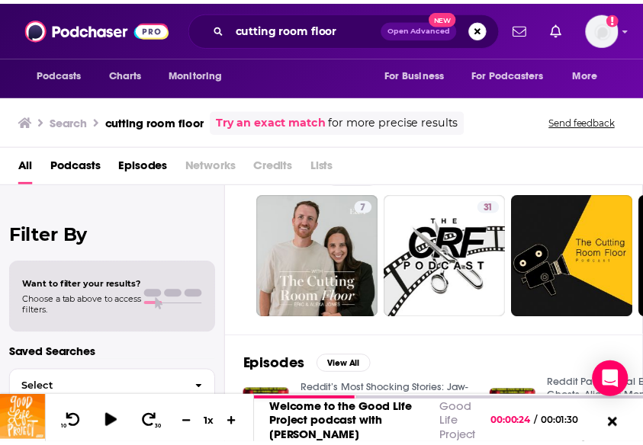
scroll to position [0, 0]
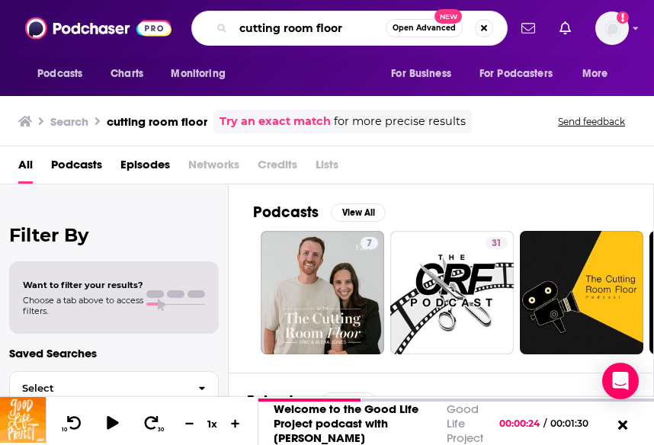
drag, startPoint x: 353, startPoint y: 27, endPoint x: 246, endPoint y: 38, distance: 107.3
click at [246, 38] on input "cutting room floor" at bounding box center [309, 28] width 152 height 24
type input "c"
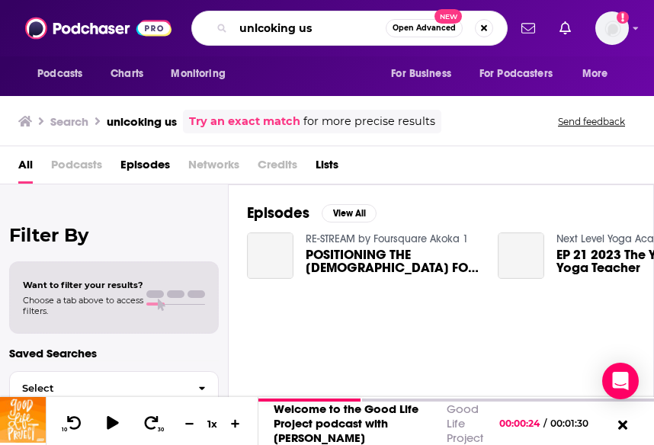
click at [262, 27] on input "unlcoking us" at bounding box center [309, 28] width 152 height 24
type input "unlocking us"
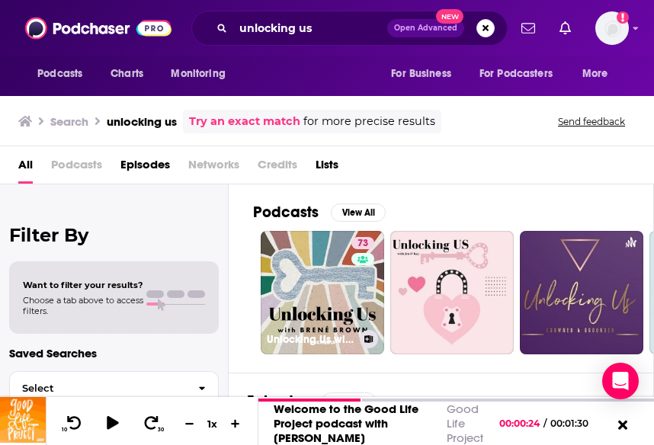
click at [313, 287] on link "73 Unlocking Us with Brené Brown" at bounding box center [323, 293] width 124 height 124
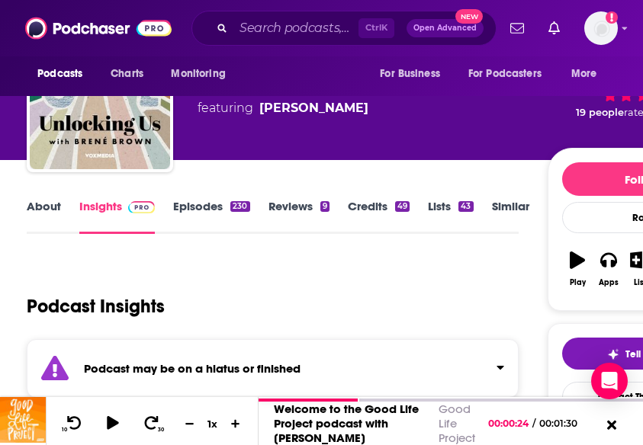
scroll to position [76, 0]
click at [200, 208] on link "Episodes 230" at bounding box center [211, 216] width 76 height 35
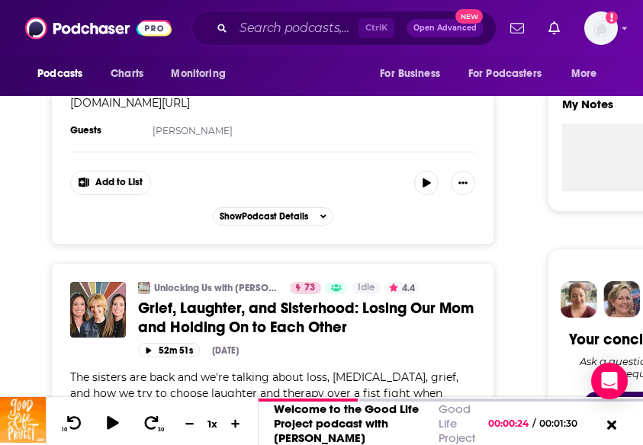
scroll to position [534, 0]
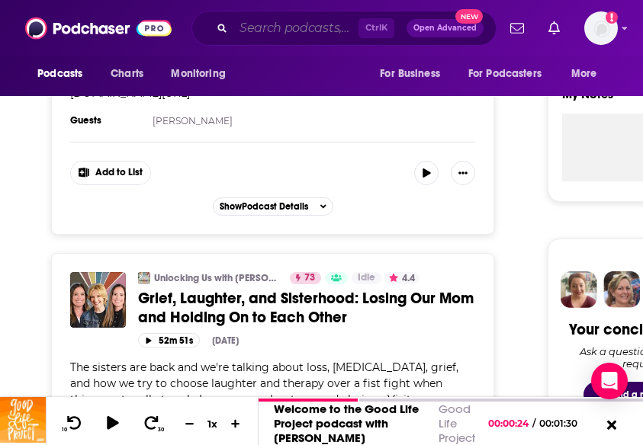
click at [269, 26] on input "Search podcasts, credits, & more..." at bounding box center [295, 28] width 125 height 24
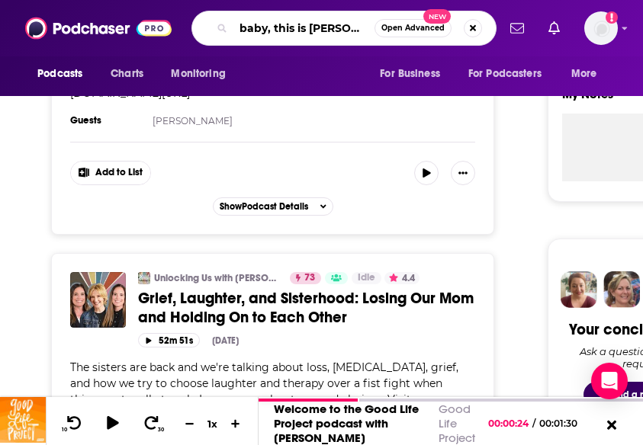
type input "baby, this is [PERSON_NAME]"
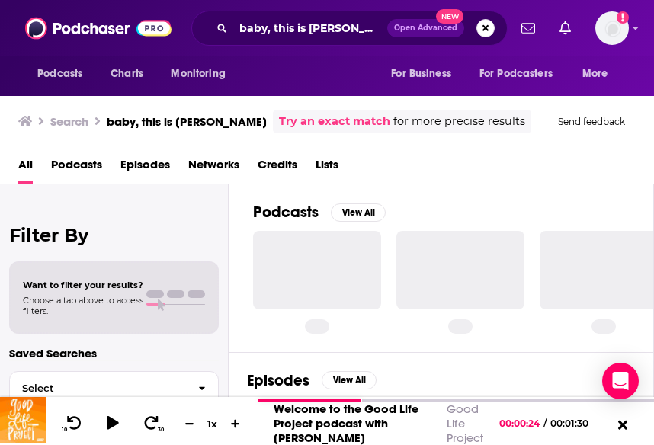
scroll to position [76, 0]
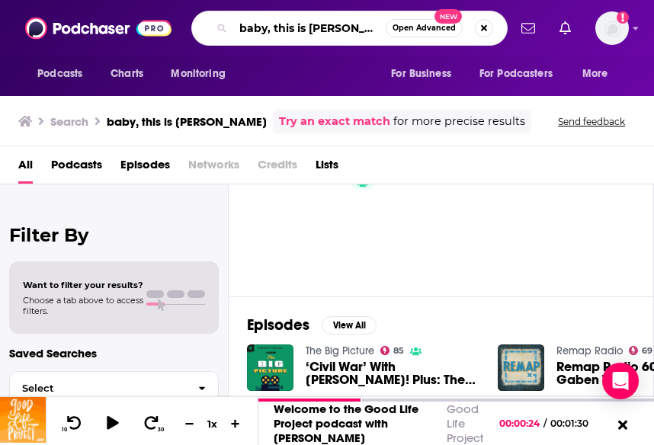
drag, startPoint x: 380, startPoint y: 27, endPoint x: 350, endPoint y: 27, distance: 29.7
click at [350, 27] on input "baby, this is [PERSON_NAME]" at bounding box center [309, 28] width 152 height 24
click at [243, 242] on div "Podcasts View All 73 33 Episodes View All The Big Picture 85 ‘Civil War’ With A…" at bounding box center [441, 318] width 425 height 266
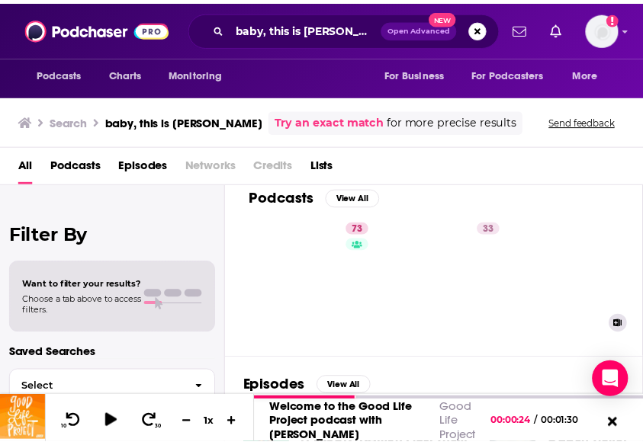
scroll to position [0, 0]
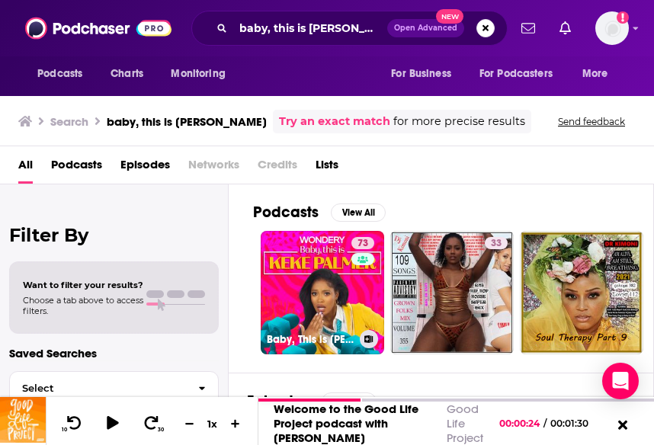
click at [335, 274] on link "73 Baby, This is Keke Palmer" at bounding box center [323, 293] width 124 height 124
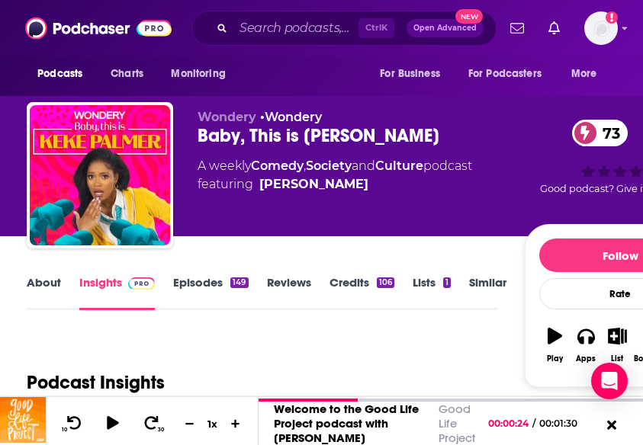
scroll to position [152, 0]
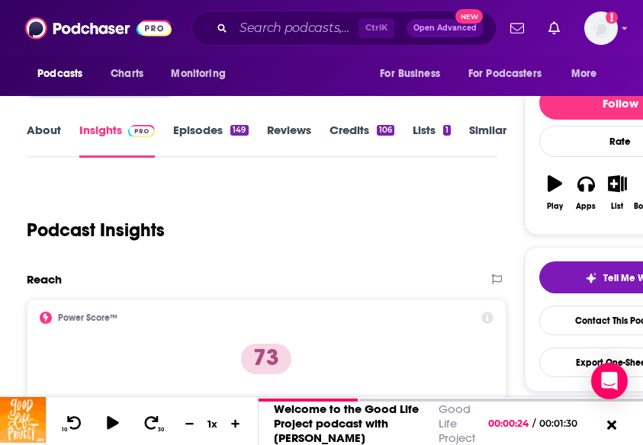
click at [196, 122] on div "About Insights Episodes 149 Reviews Credits 106 Lists 1 Similar" at bounding box center [262, 138] width 470 height 37
click at [204, 132] on link "Episodes 149" at bounding box center [210, 140] width 75 height 35
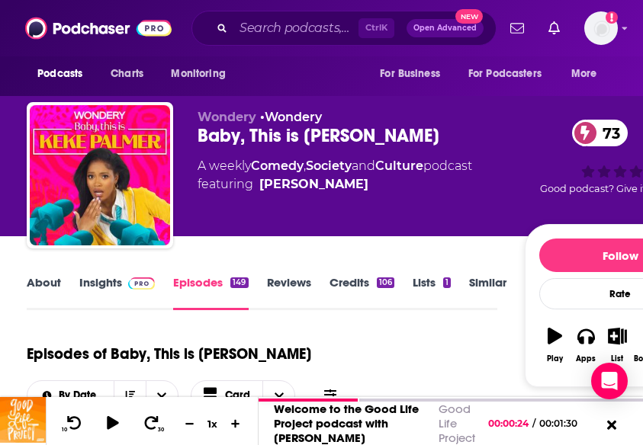
click at [32, 292] on link "About" at bounding box center [44, 292] width 34 height 35
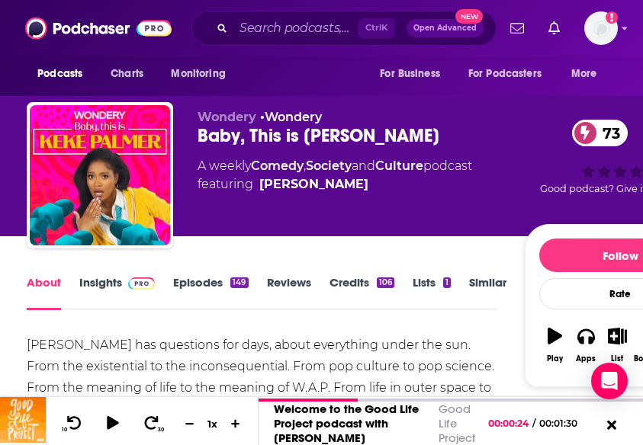
click at [205, 281] on link "Episodes 149" at bounding box center [210, 292] width 75 height 35
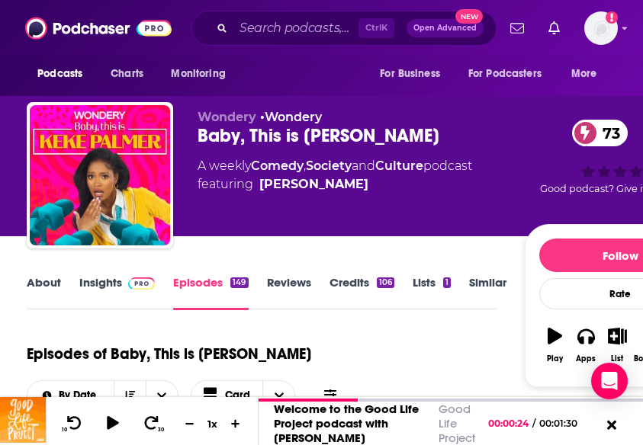
click at [40, 278] on link "About" at bounding box center [44, 292] width 34 height 35
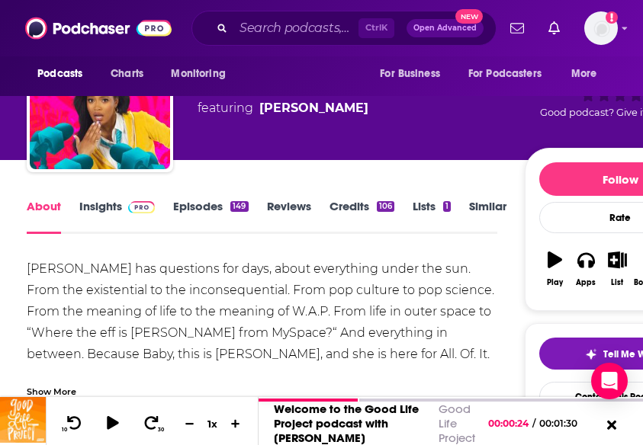
scroll to position [152, 0]
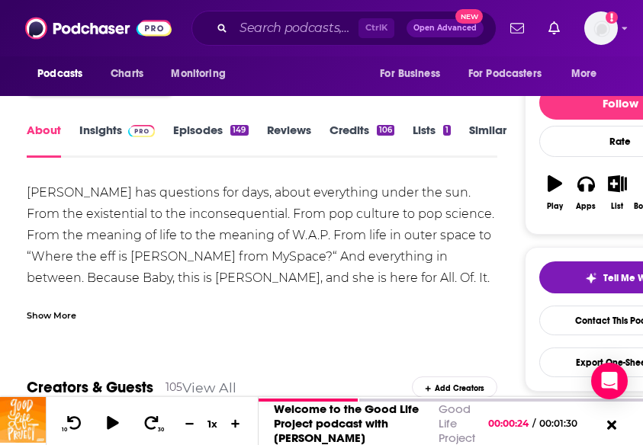
click at [107, 129] on link "Insights" at bounding box center [116, 140] width 75 height 35
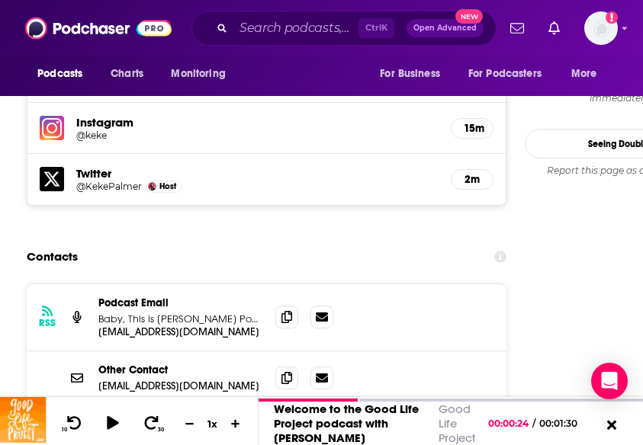
scroll to position [1601, 0]
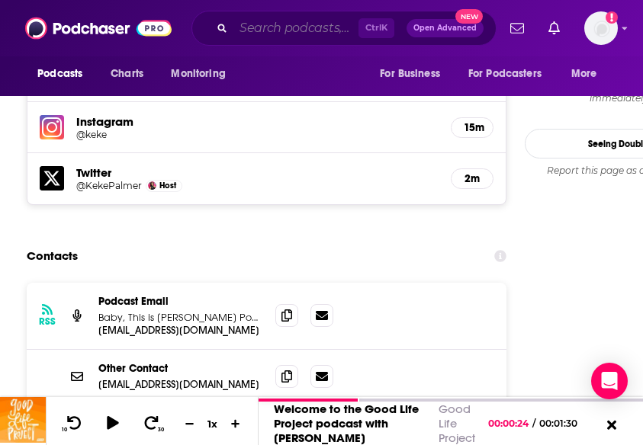
click at [275, 35] on input "Search podcasts, credits, & more..." at bounding box center [295, 28] width 125 height 24
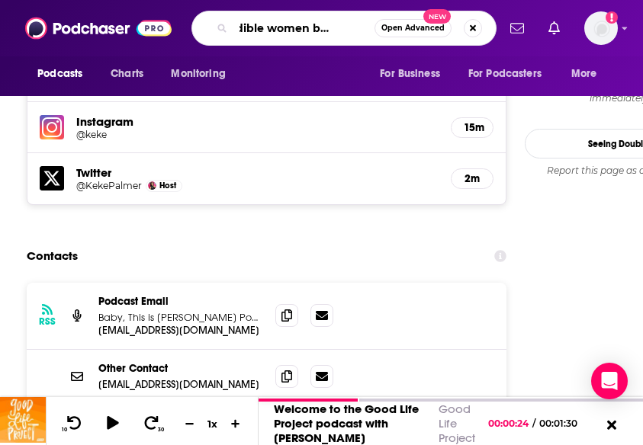
scroll to position [0, 40]
type input "Incredible women by net-a-[PERSON_NAME]"
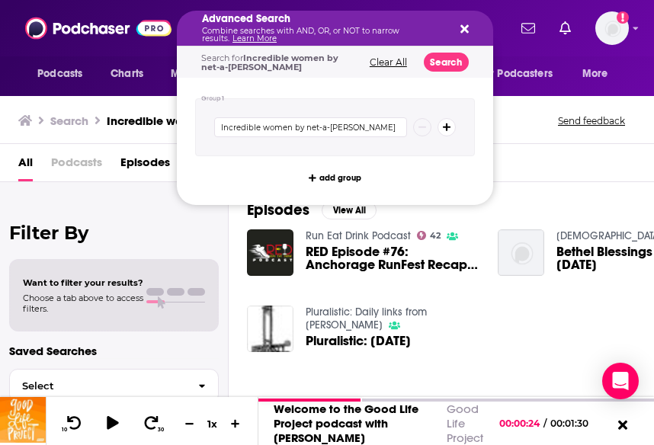
click at [470, 30] on div "Advanced Search Combine searches with AND, OR, or NOT to narrow results. Learn …" at bounding box center [335, 28] width 316 height 35
click at [467, 24] on icon "Search podcasts, credits, & more..." at bounding box center [464, 29] width 8 height 12
click at [254, 63] on span "Incredible women by net-a-[PERSON_NAME]" at bounding box center [269, 63] width 137 height 20
click at [464, 25] on icon "Search podcasts, credits, & more..." at bounding box center [464, 29] width 8 height 12
click at [306, 59] on span "Incredible women by net-a-[PERSON_NAME]" at bounding box center [269, 63] width 137 height 20
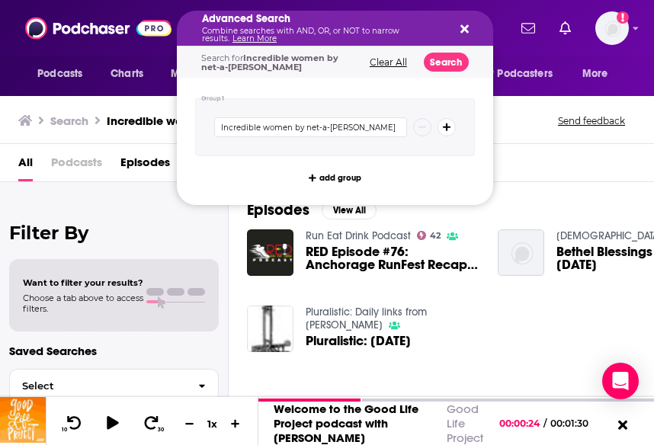
click at [464, 31] on icon "Search podcasts, credits, & more..." at bounding box center [464, 29] width 8 height 8
drag, startPoint x: 239, startPoint y: 27, endPoint x: 342, endPoint y: 29, distance: 103.7
click at [389, 59] on button "Clear All" at bounding box center [388, 62] width 47 height 11
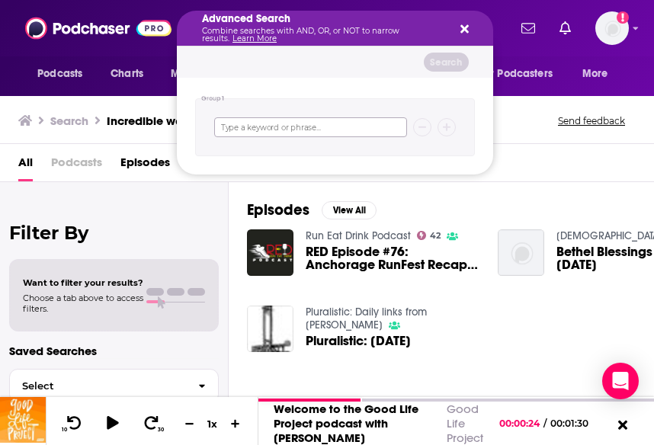
click at [293, 122] on input "Search podcasts, credits, & more..." at bounding box center [310, 127] width 193 height 20
click at [473, 30] on div "Advanced Search Combine searches with AND, OR, or NOT to narrow results. Learn …" at bounding box center [335, 28] width 316 height 35
click at [461, 31] on icon "Search podcasts, credits, & more..." at bounding box center [464, 29] width 8 height 8
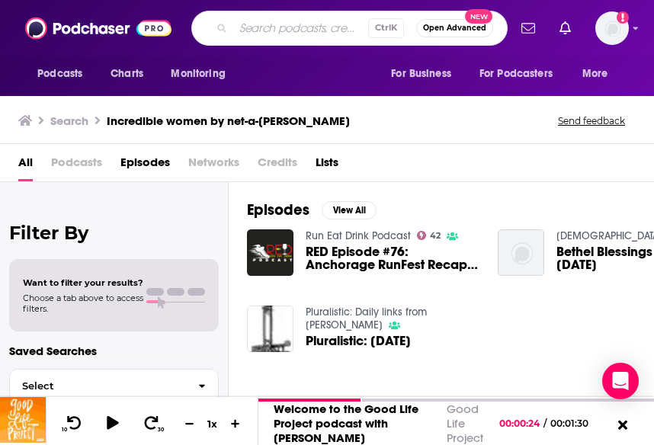
click at [259, 18] on input "Search podcasts, credits, & more..." at bounding box center [300, 28] width 135 height 24
type input "incredible women by net-a-[PERSON_NAME]"
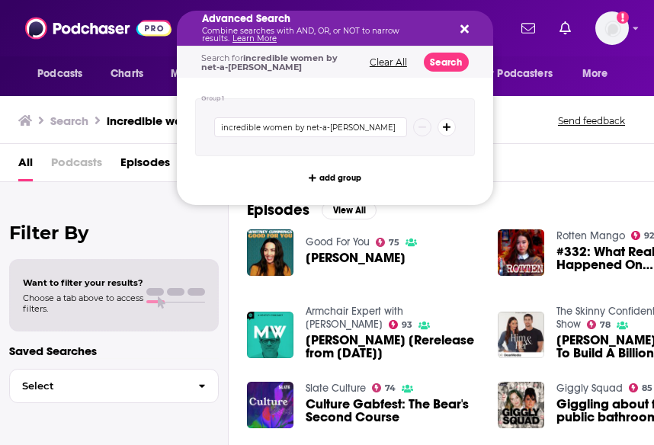
drag, startPoint x: 342, startPoint y: 27, endPoint x: 418, endPoint y: 30, distance: 76.3
drag, startPoint x: 348, startPoint y: 125, endPoint x: 303, endPoint y: 125, distance: 44.2
click at [303, 125] on input "incredible women by net-a-[PERSON_NAME]" at bounding box center [310, 127] width 193 height 20
drag, startPoint x: 355, startPoint y: 123, endPoint x: 290, endPoint y: 125, distance: 65.6
click at [290, 125] on input "incredible women by net-a-[PERSON_NAME]" at bounding box center [310, 127] width 193 height 20
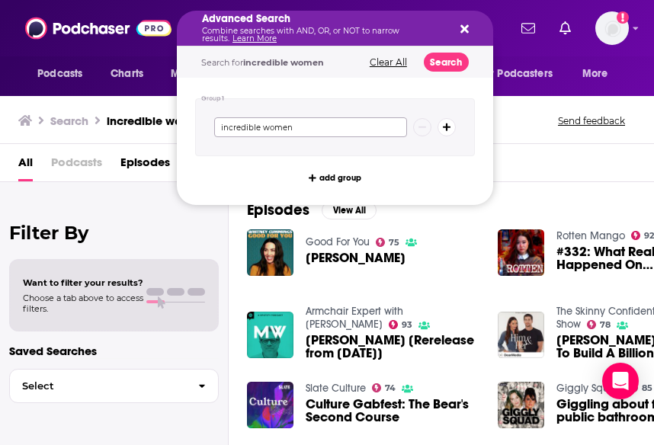
type input "incredible women"
click at [448, 64] on button "Search" at bounding box center [446, 62] width 45 height 19
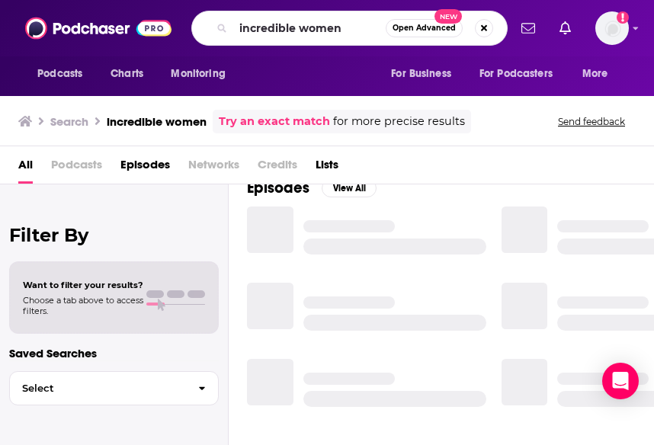
scroll to position [229, 0]
